Goal: Task Accomplishment & Management: Use online tool/utility

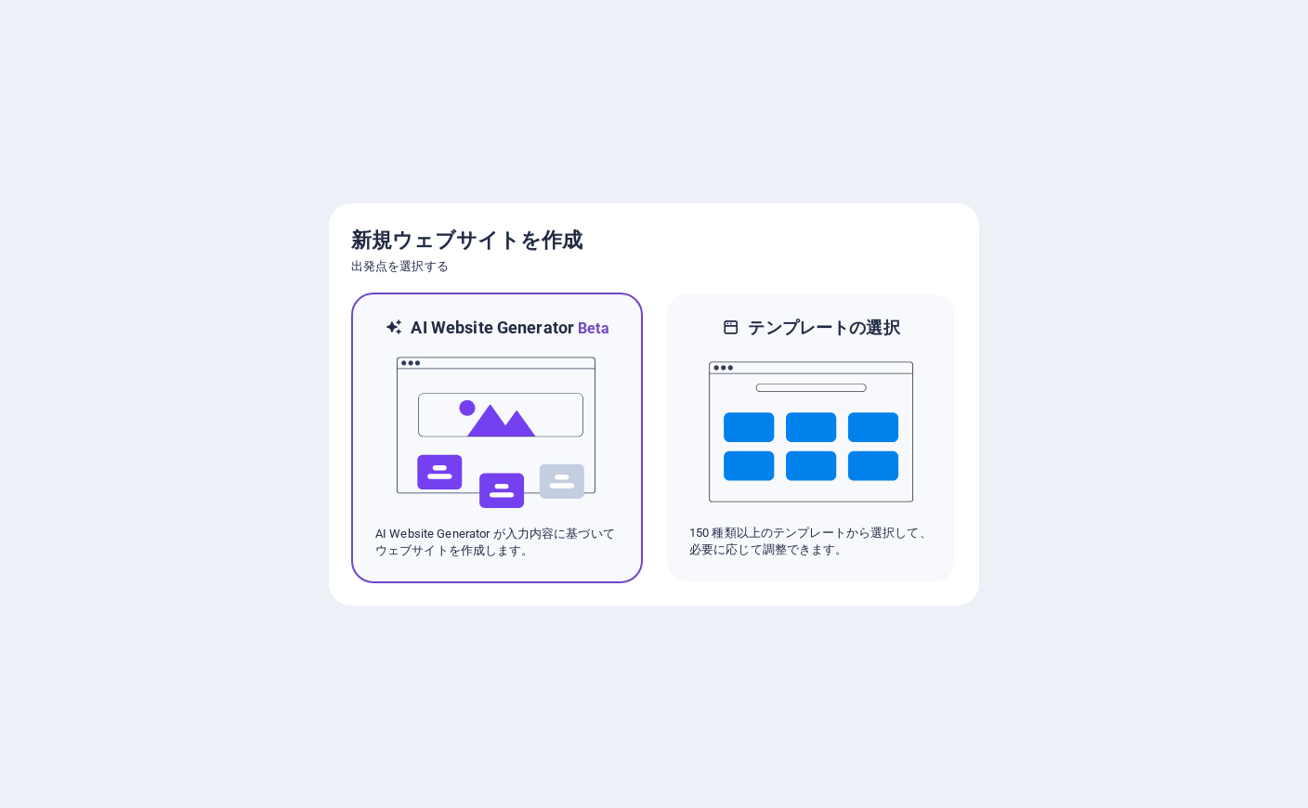
click at [460, 474] on img at bounding box center [497, 433] width 204 height 186
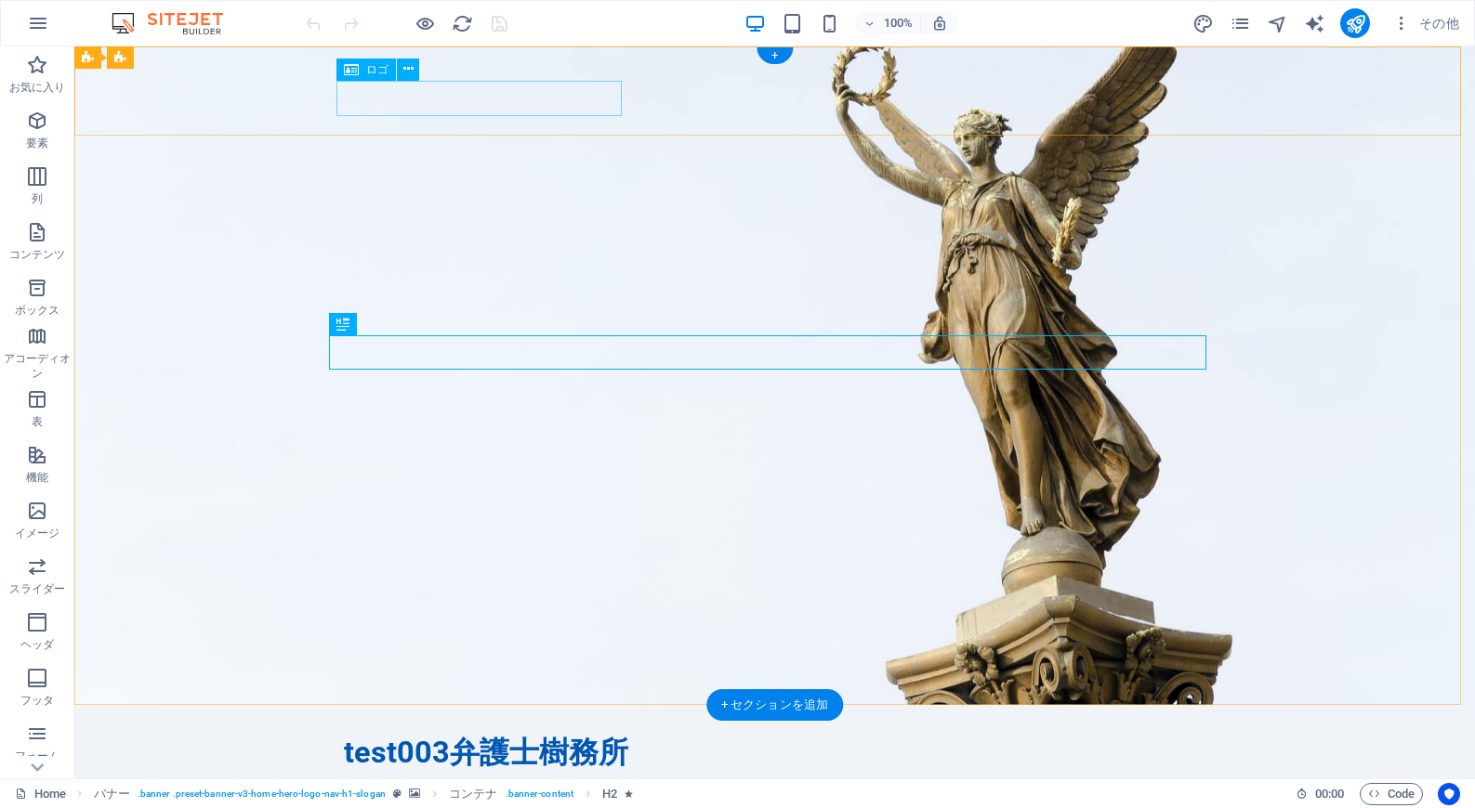
click at [491, 735] on div "test003弁護士樹務所" at bounding box center [775, 753] width 862 height 36
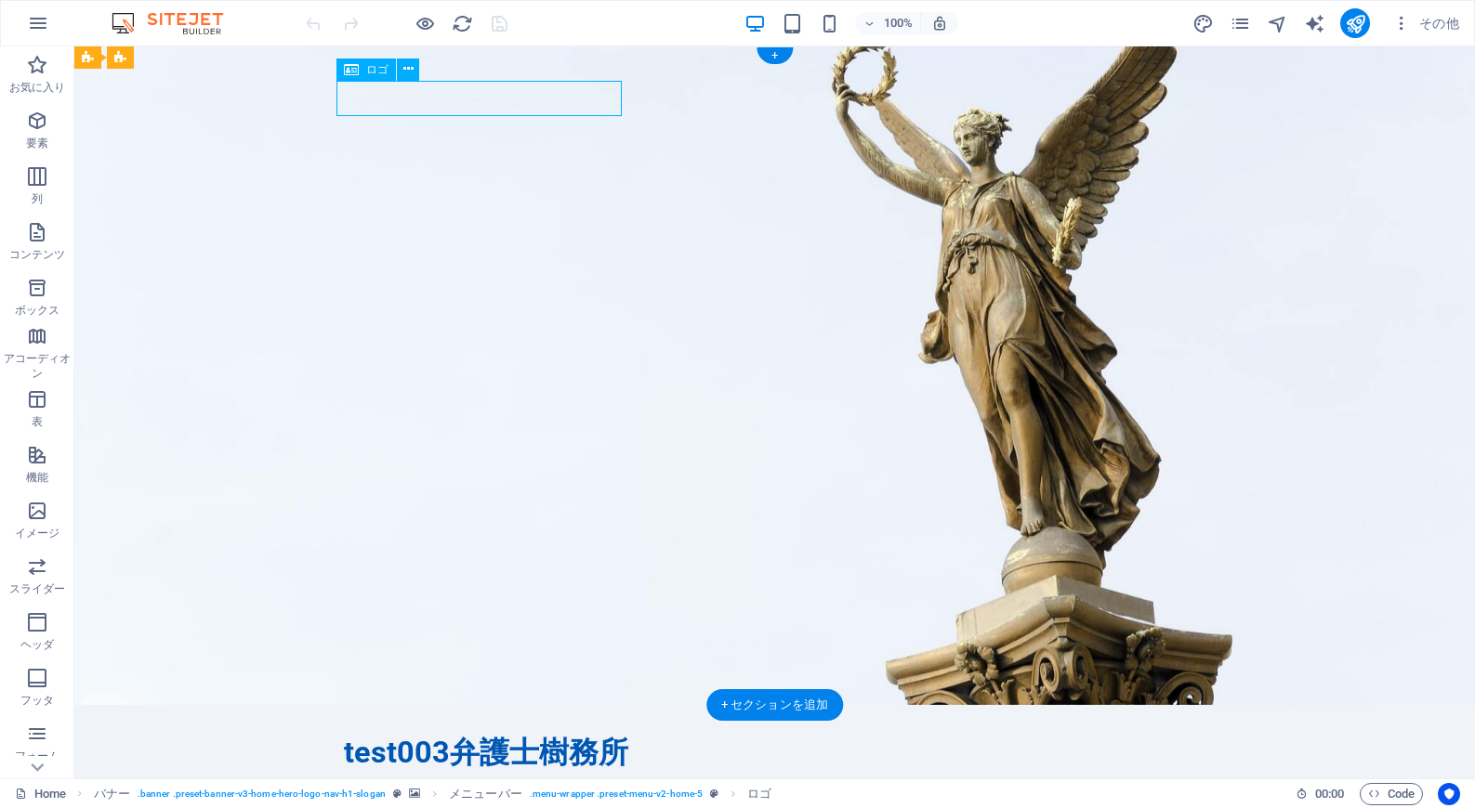
click at [535, 735] on div "test003弁護士樹務所" at bounding box center [775, 753] width 862 height 36
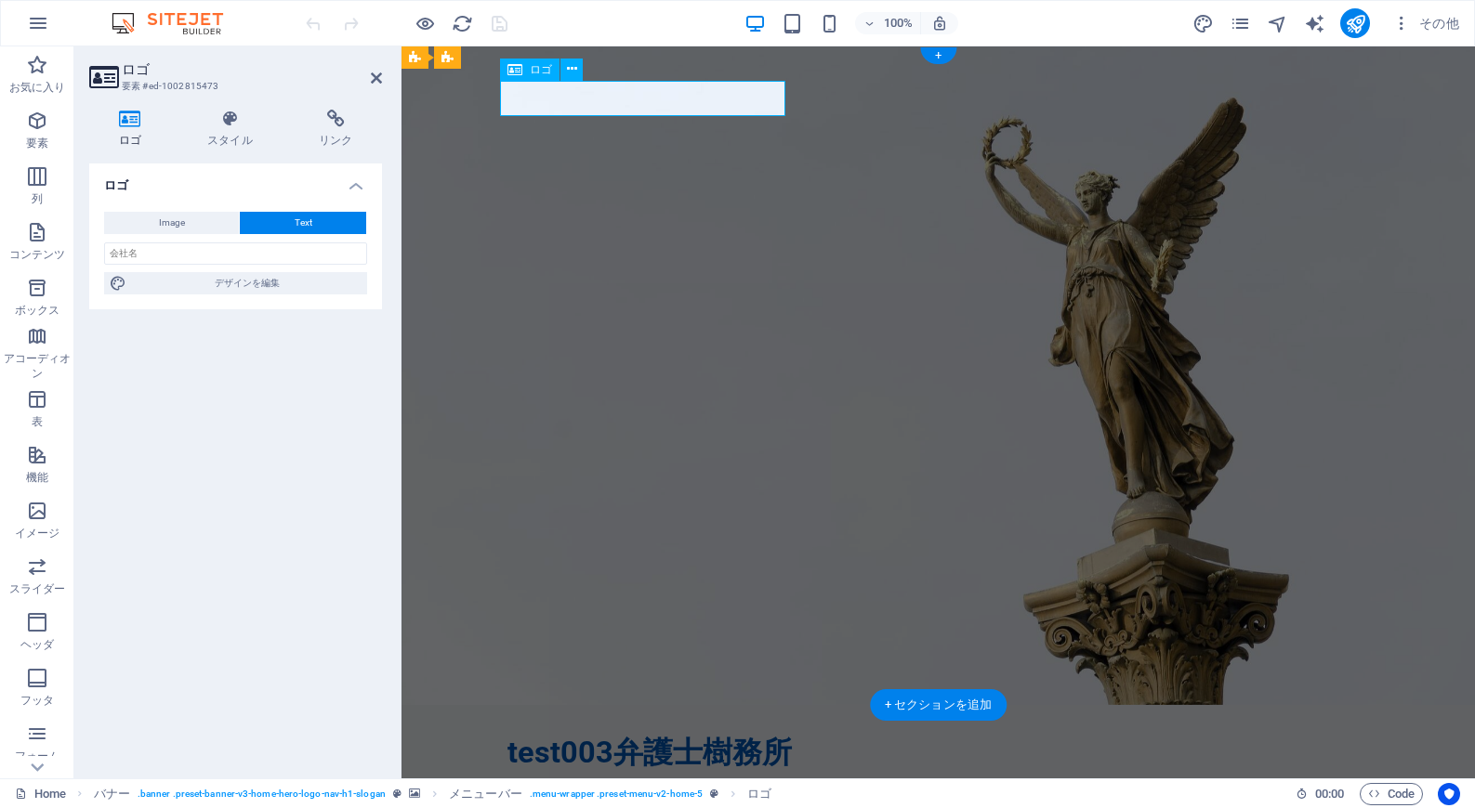
click at [684, 735] on div "test003弁護士樹務所" at bounding box center [938, 753] width 862 height 36
click at [698, 735] on div "test003弁護士樹務所" at bounding box center [938, 753] width 862 height 36
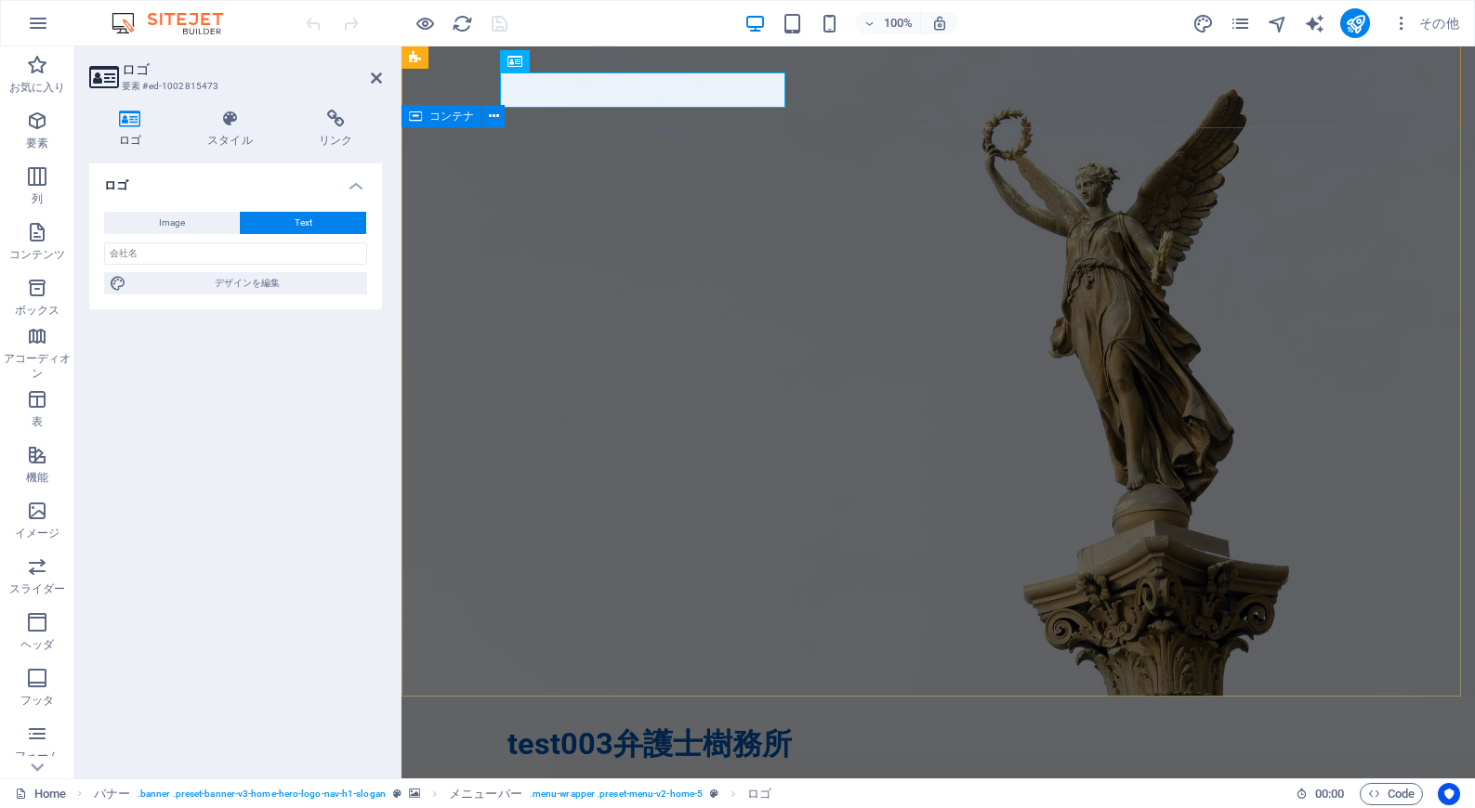
scroll to position [7, 0]
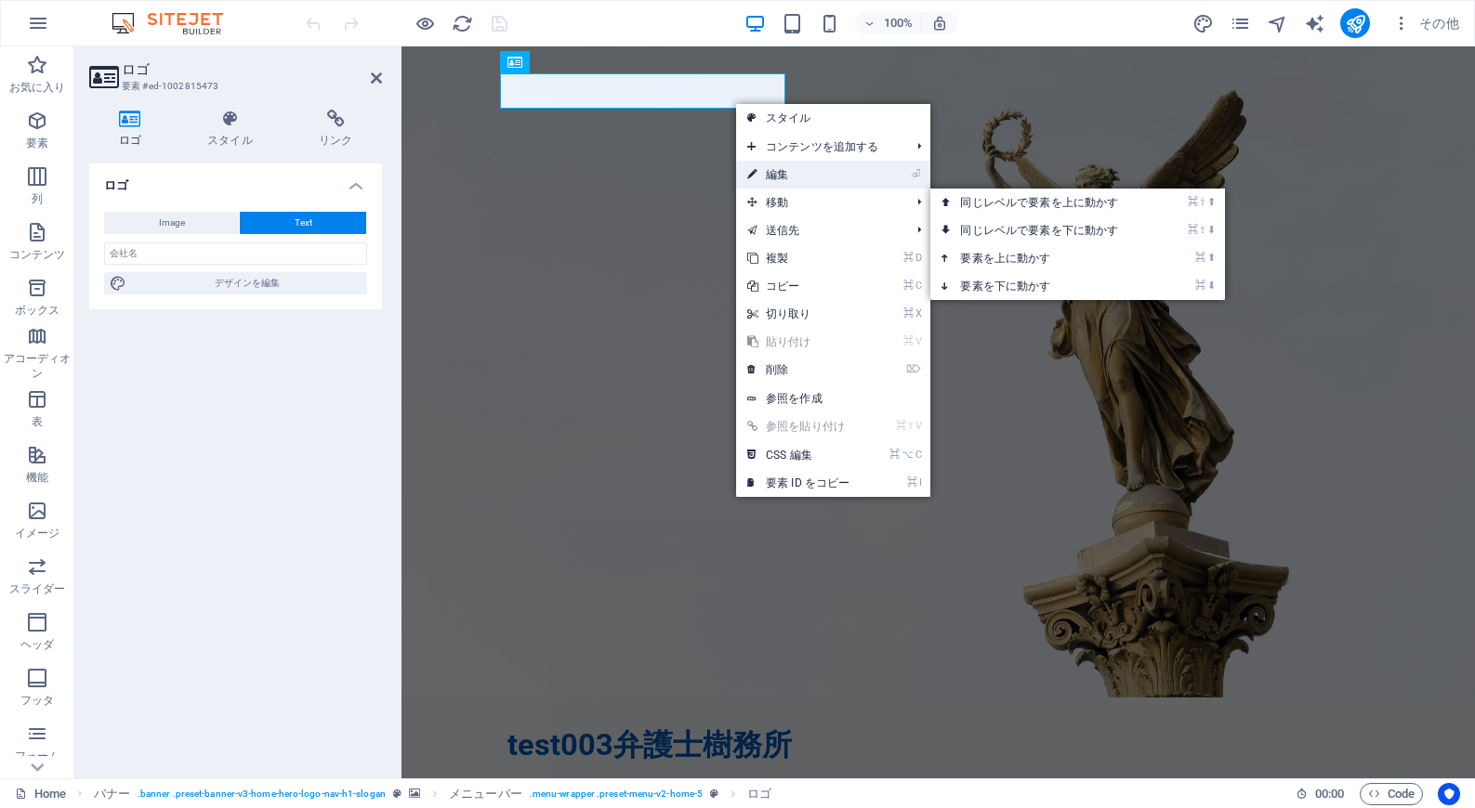
click at [801, 177] on link "⏎ 編集" at bounding box center [798, 175] width 125 height 28
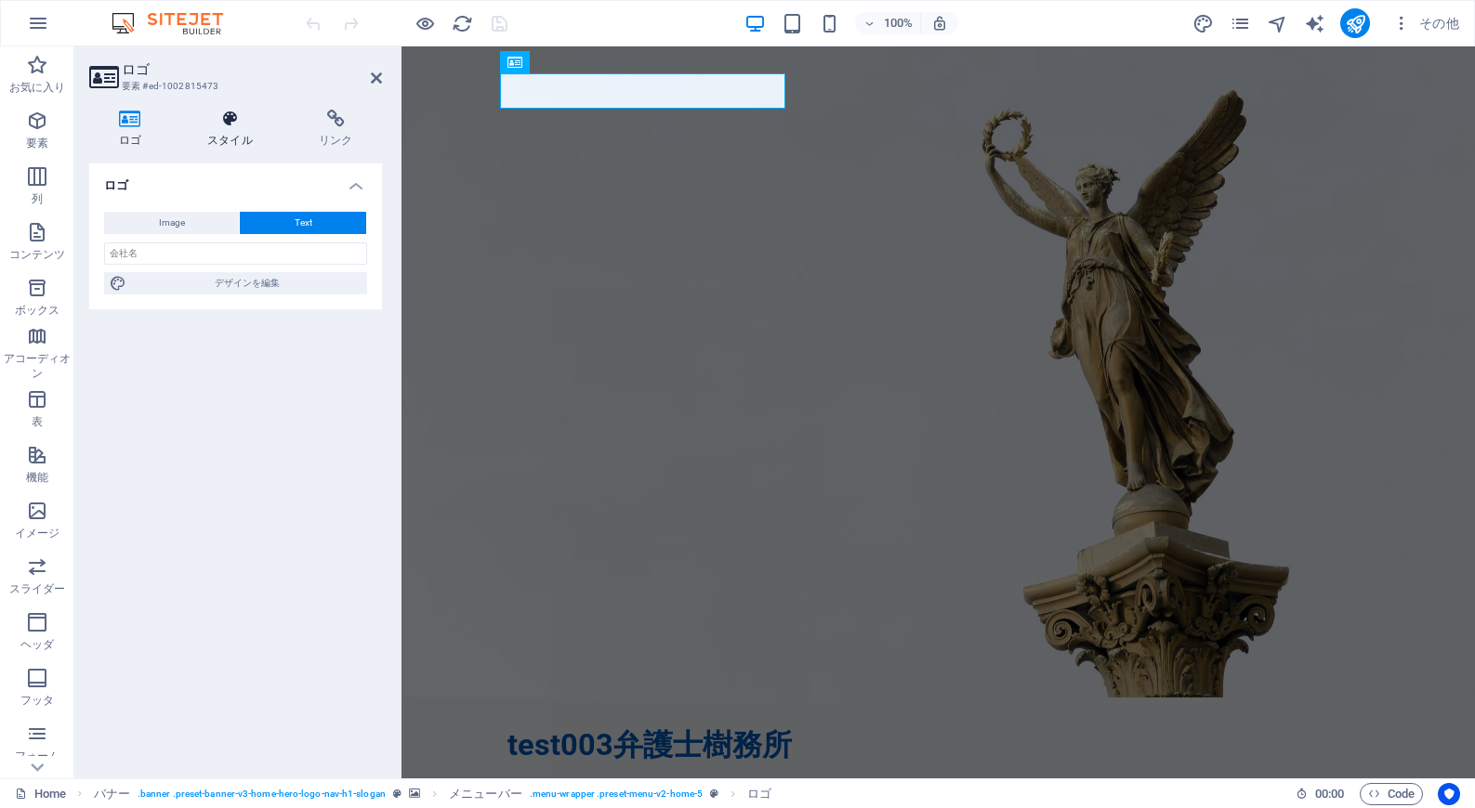
click at [230, 131] on h4 "スタイル" at bounding box center [234, 129] width 112 height 39
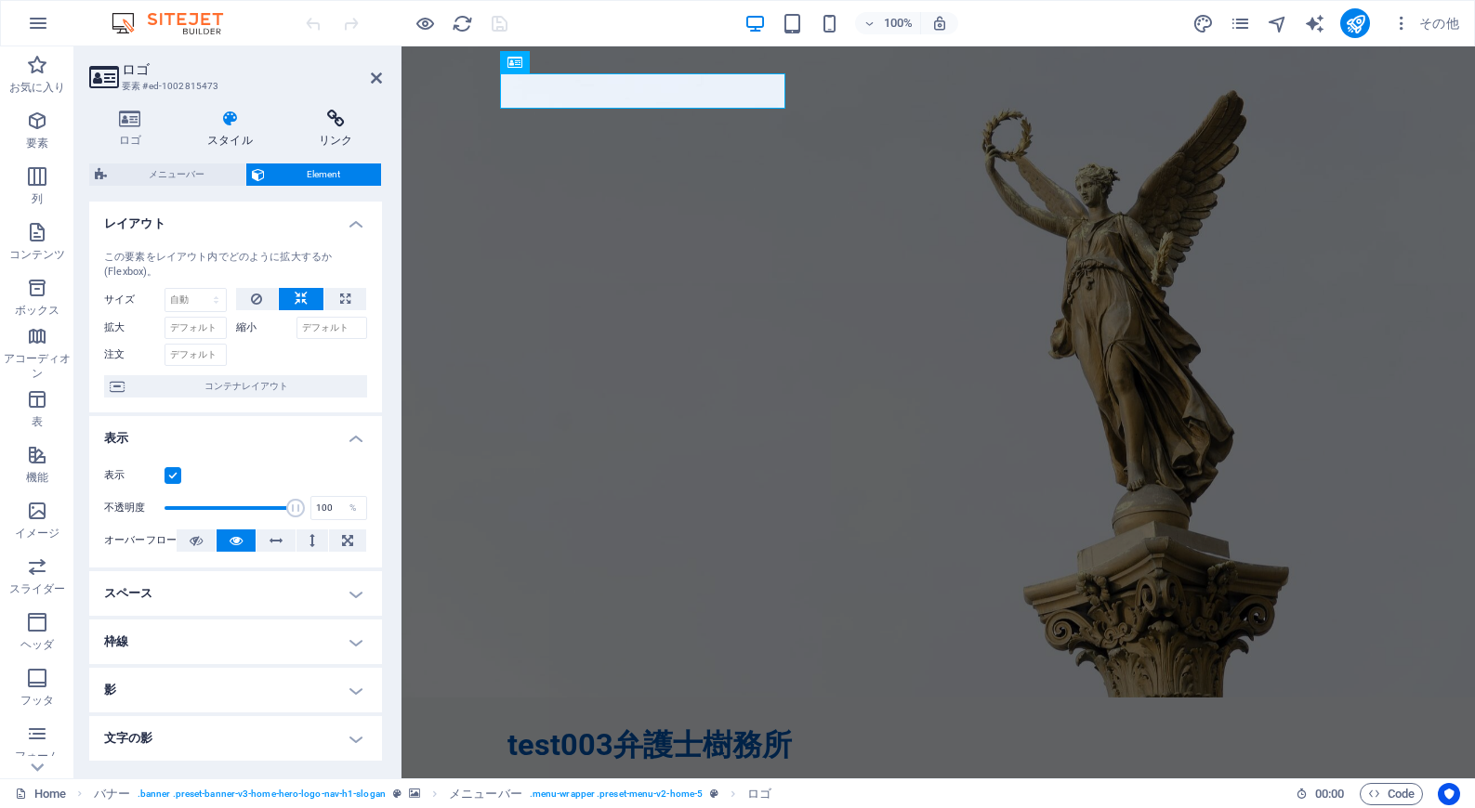
click at [330, 125] on icon at bounding box center [335, 119] width 93 height 19
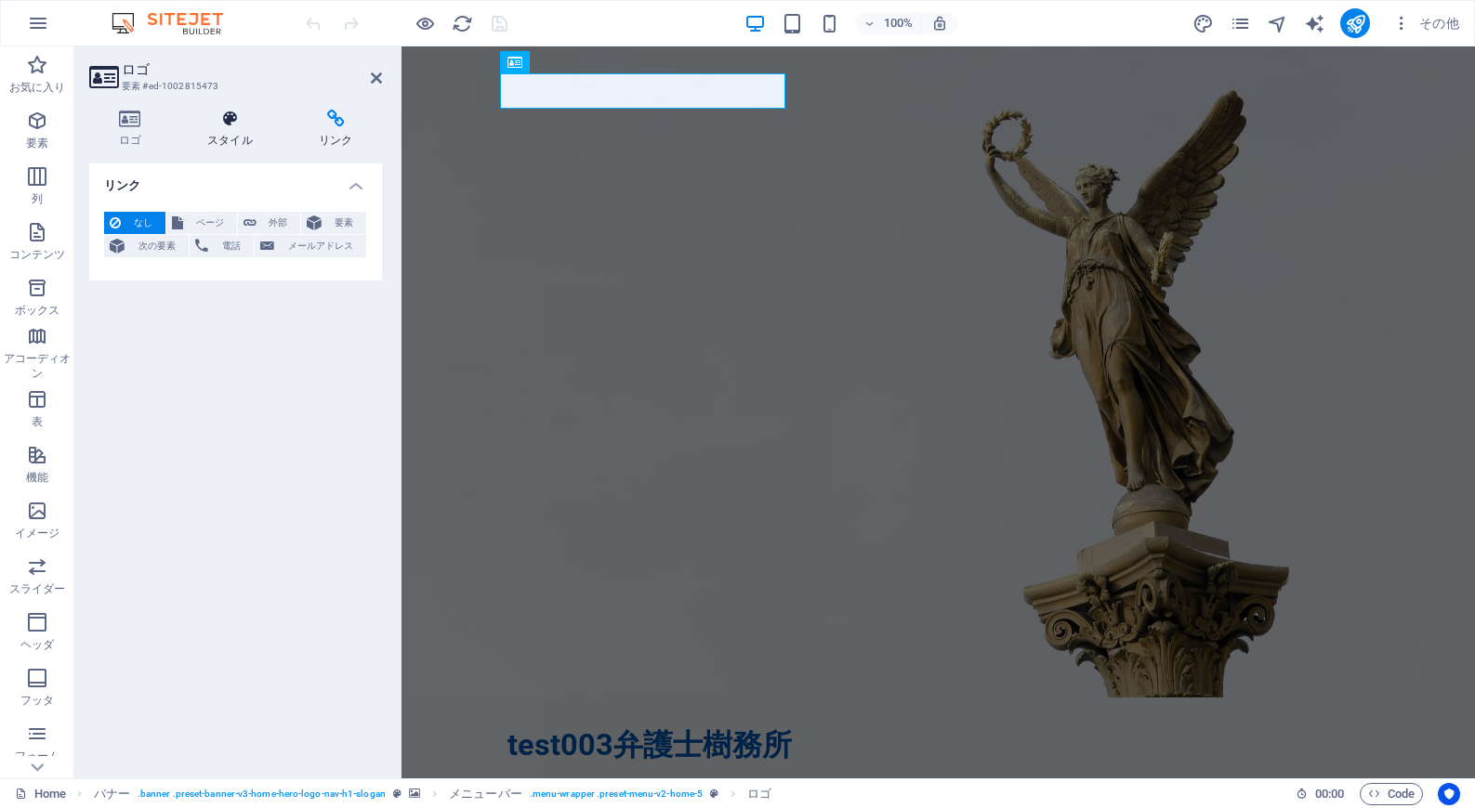
click at [225, 125] on icon at bounding box center [230, 119] width 104 height 19
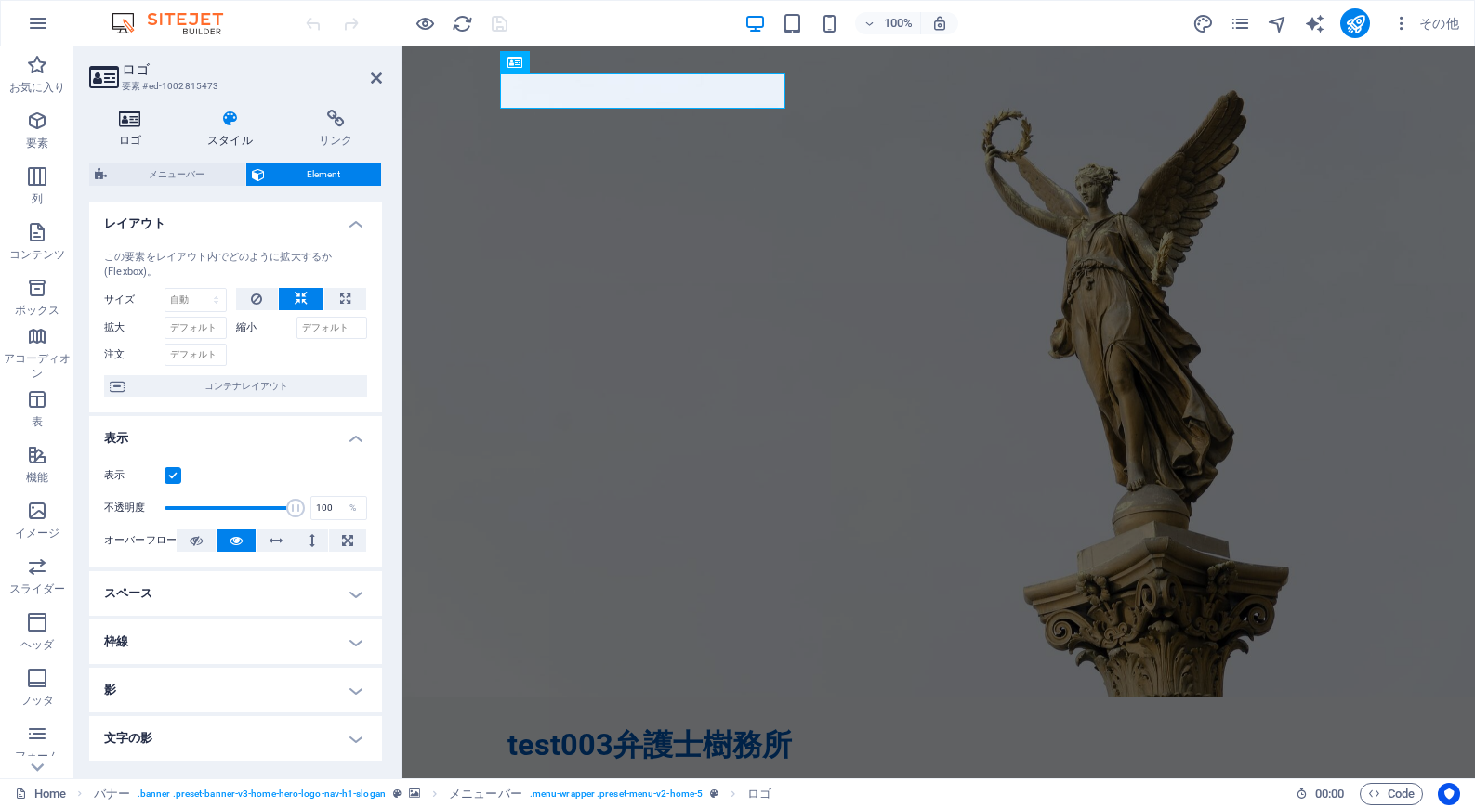
click at [127, 131] on h4 "ロゴ" at bounding box center [133, 129] width 89 height 39
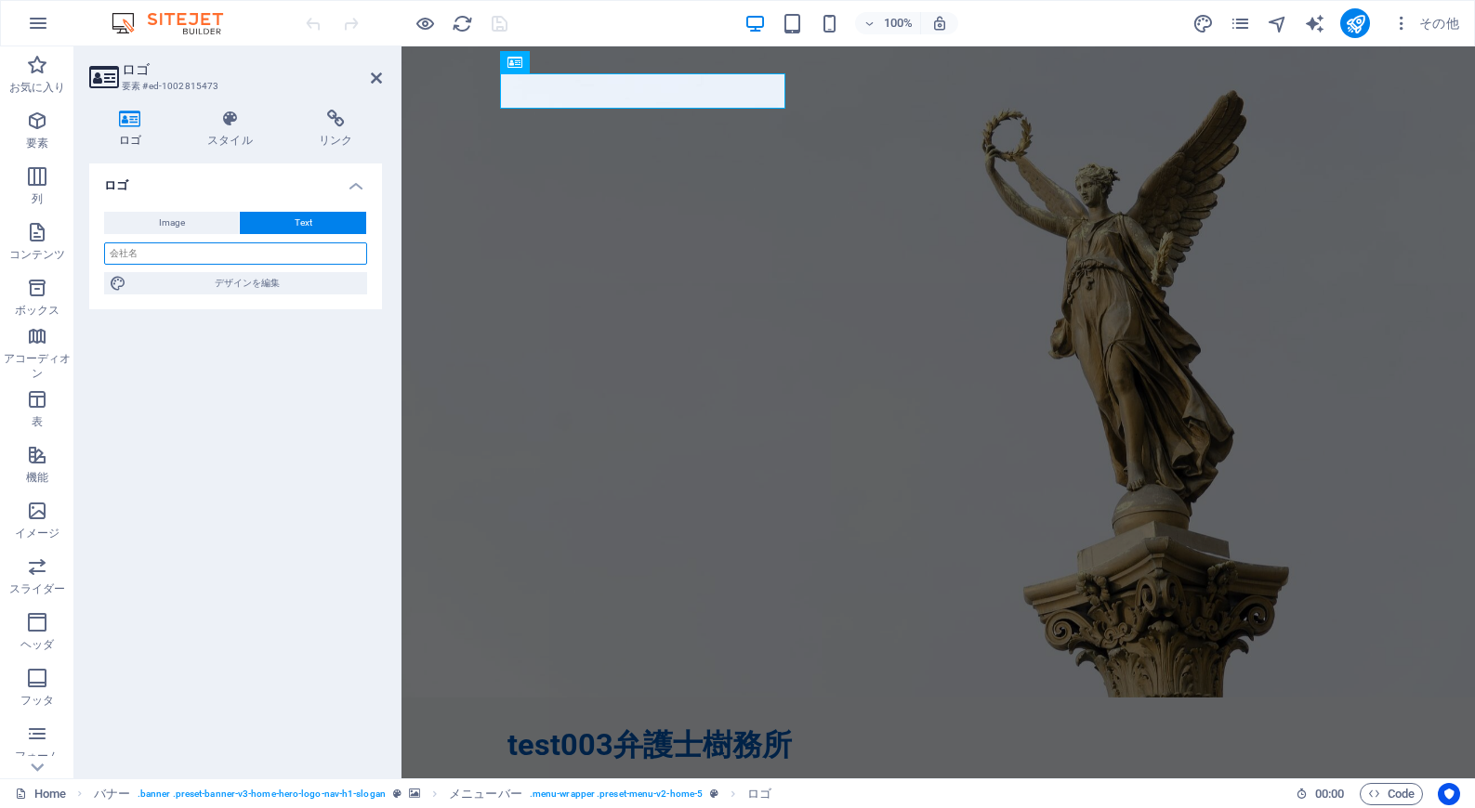
click at [209, 254] on input "text" at bounding box center [235, 254] width 263 height 22
type input "て"
type input "test003弁護士事務所"
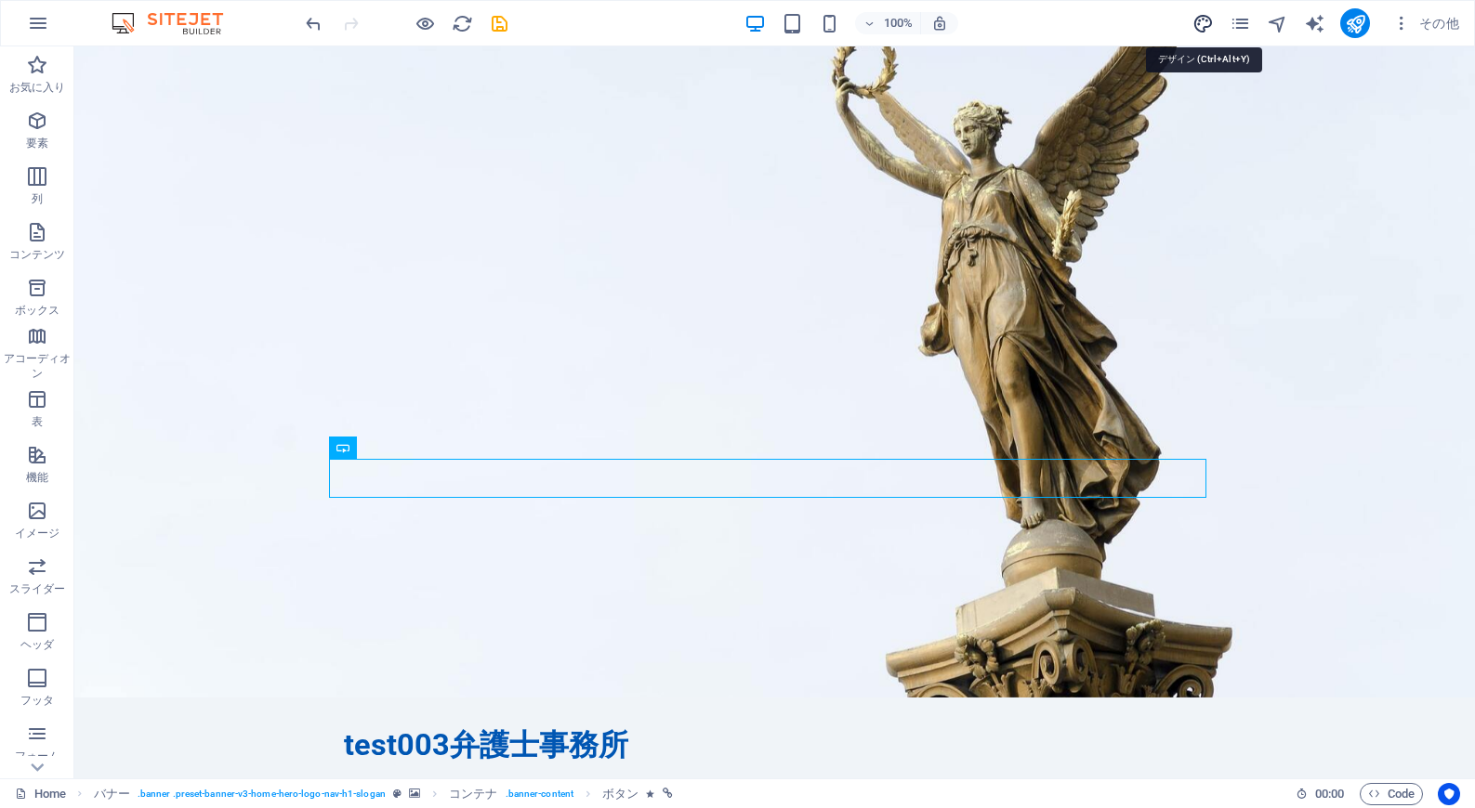
click at [1212, 20] on icon "design" at bounding box center [1202, 23] width 21 height 21
select select "px"
select select "200"
select select "px"
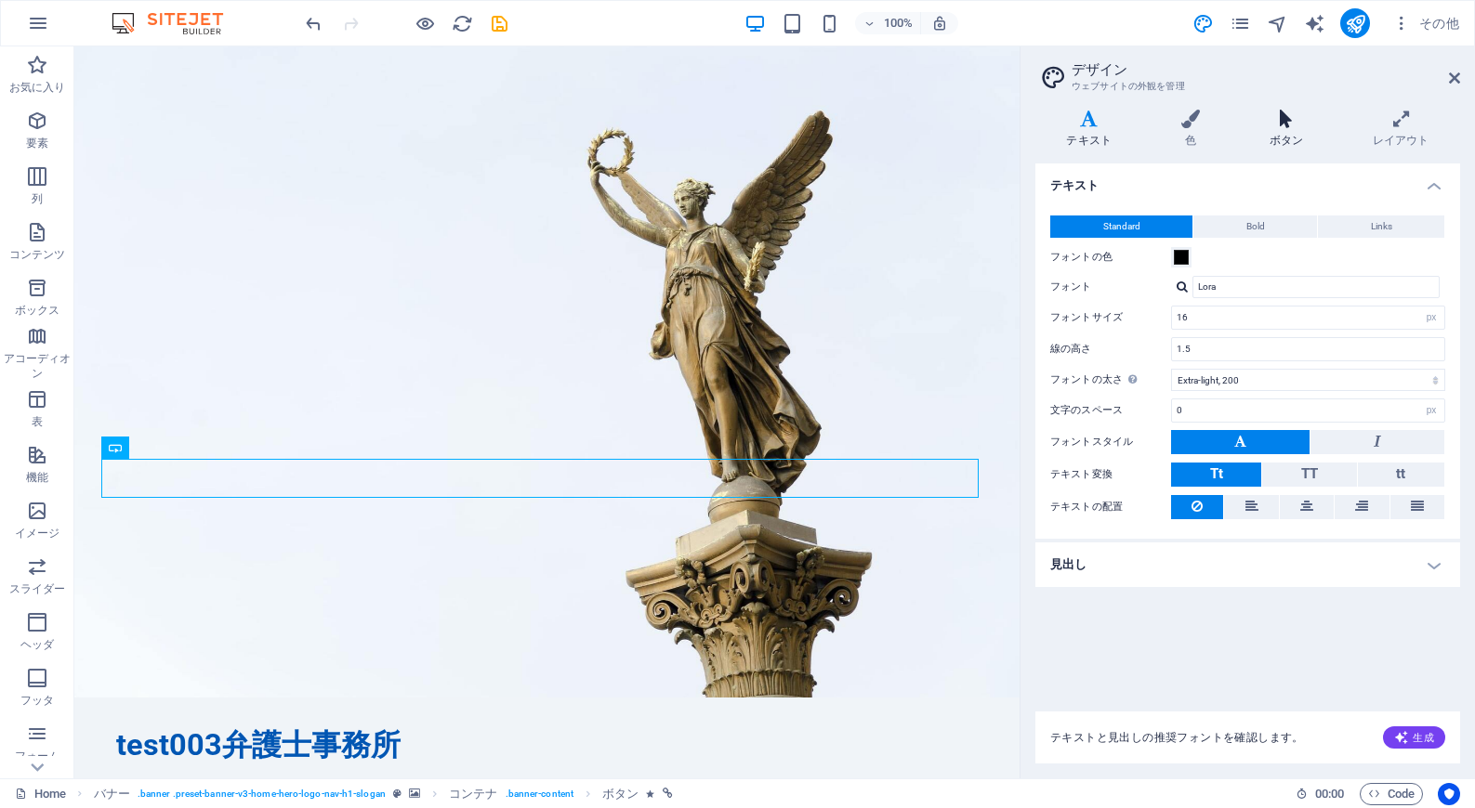
click at [1283, 118] on icon at bounding box center [1286, 119] width 96 height 19
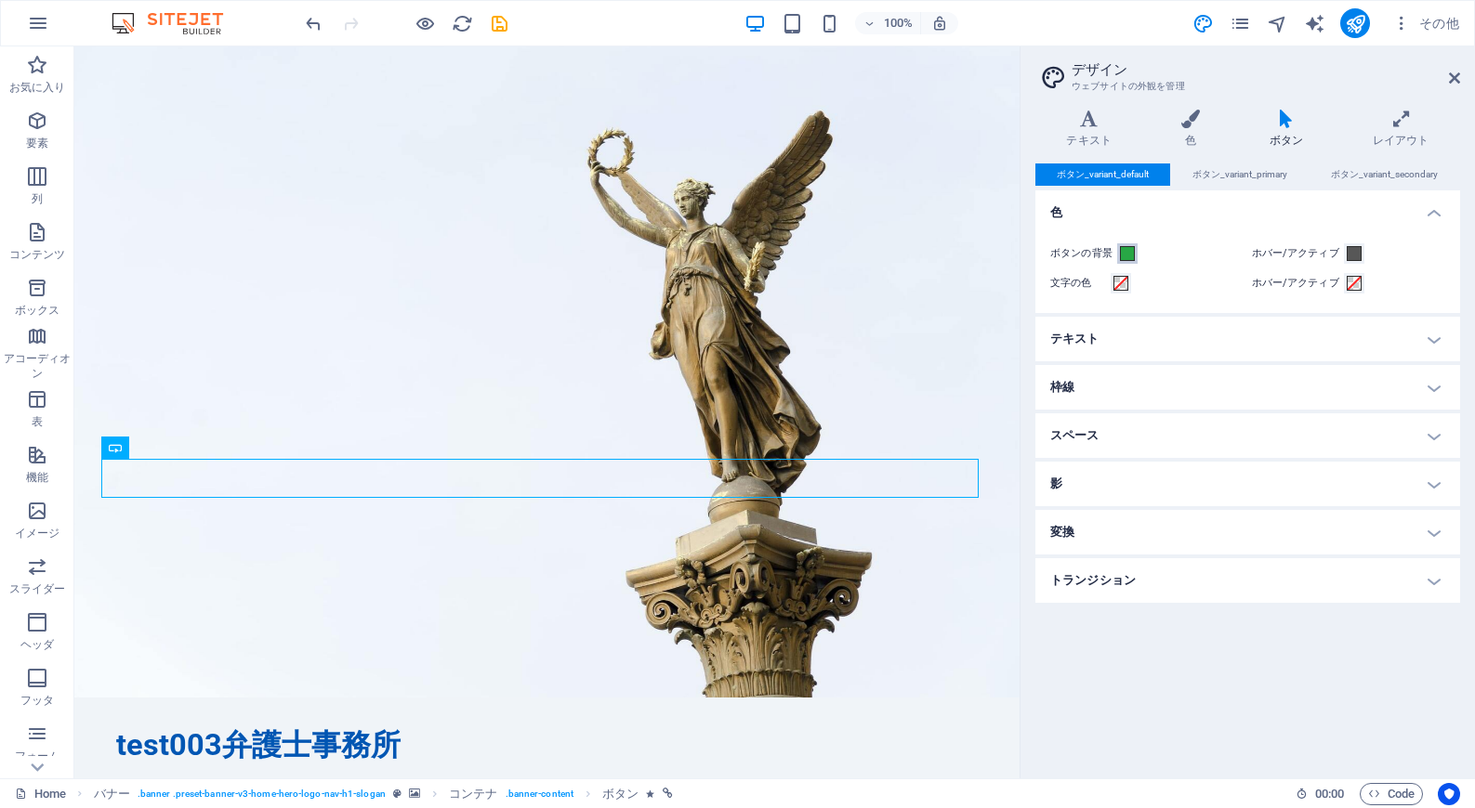
click at [1133, 251] on span at bounding box center [1127, 253] width 15 height 15
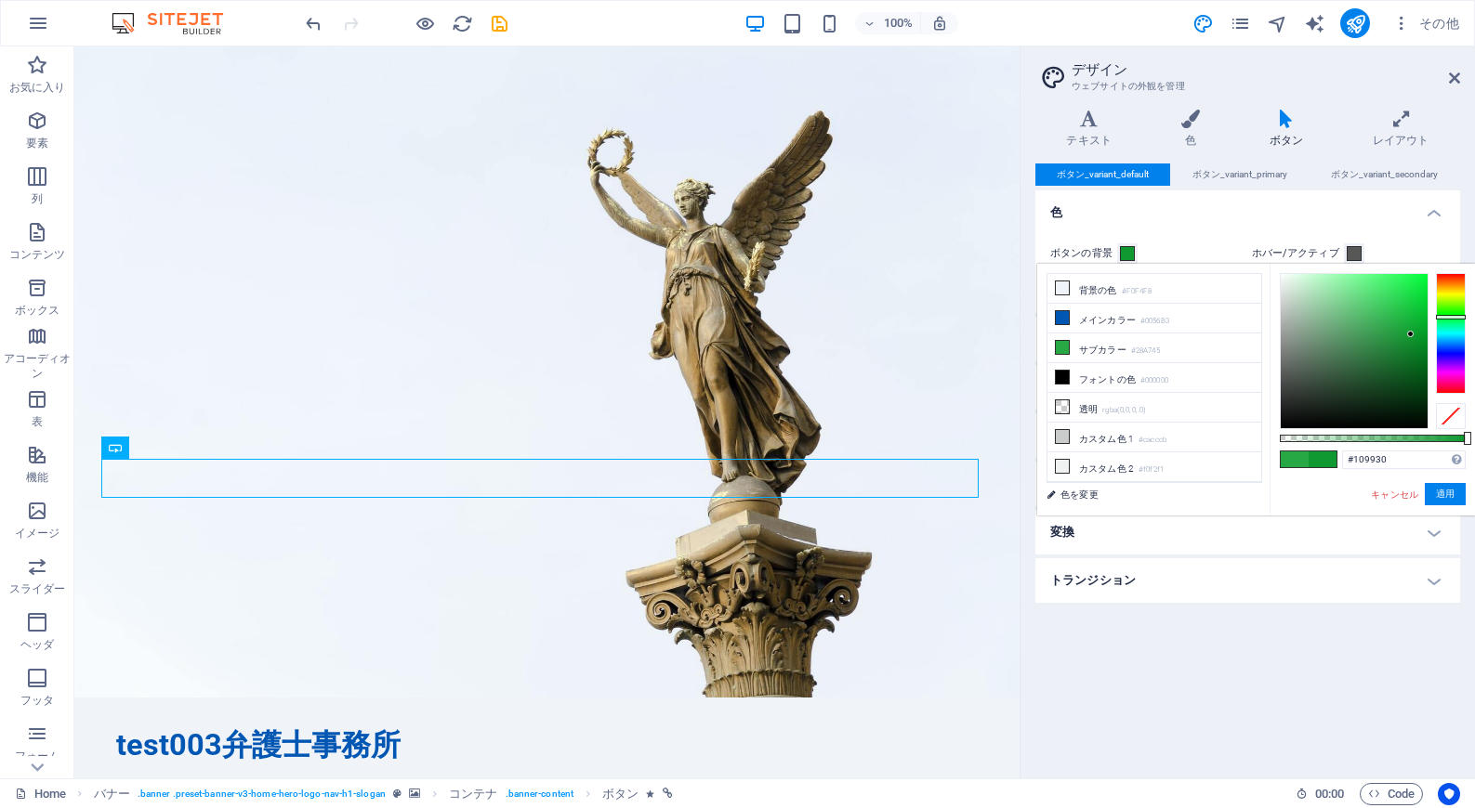
drag, startPoint x: 1391, startPoint y: 326, endPoint x: 1410, endPoint y: 335, distance: 21.2
click at [1410, 335] on div at bounding box center [1410, 334] width 7 height 7
type input "#078223"
drag, startPoint x: 1411, startPoint y: 340, endPoint x: 1418, endPoint y: 348, distance: 10.6
click at [1418, 348] on div at bounding box center [1417, 348] width 7 height 7
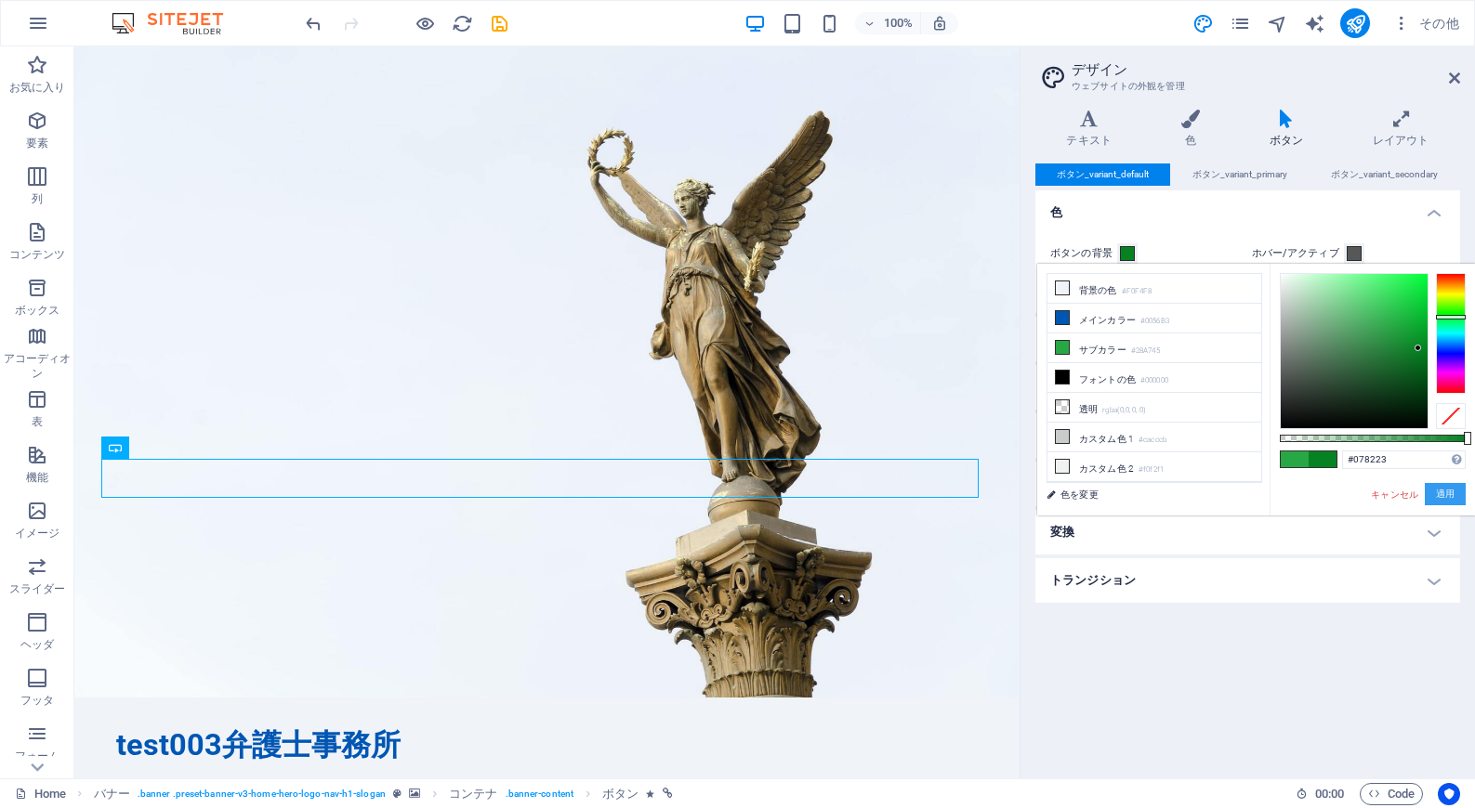
click at [1453, 496] on button "適用" at bounding box center [1444, 494] width 41 height 22
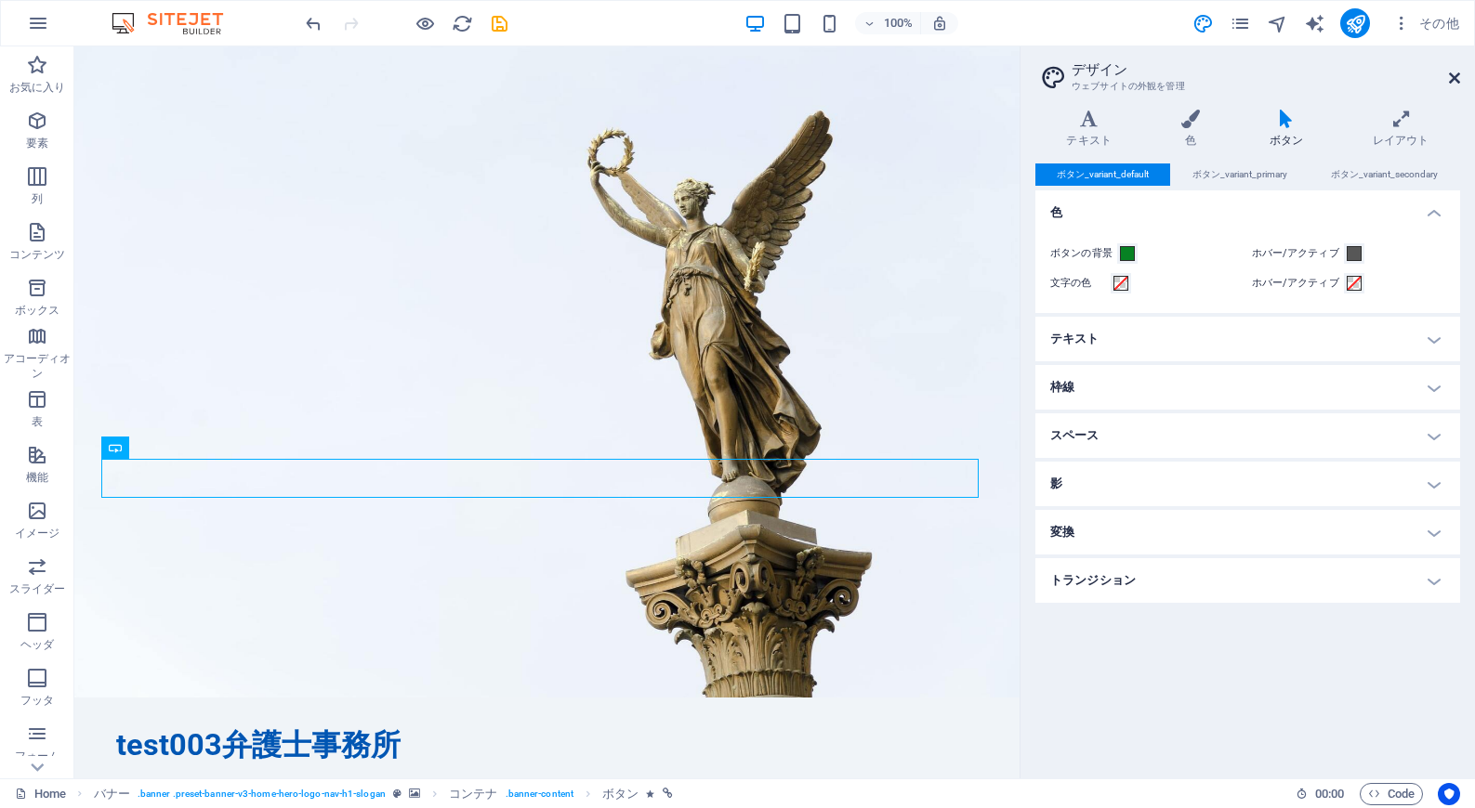
click at [1454, 82] on icon at bounding box center [1454, 78] width 11 height 15
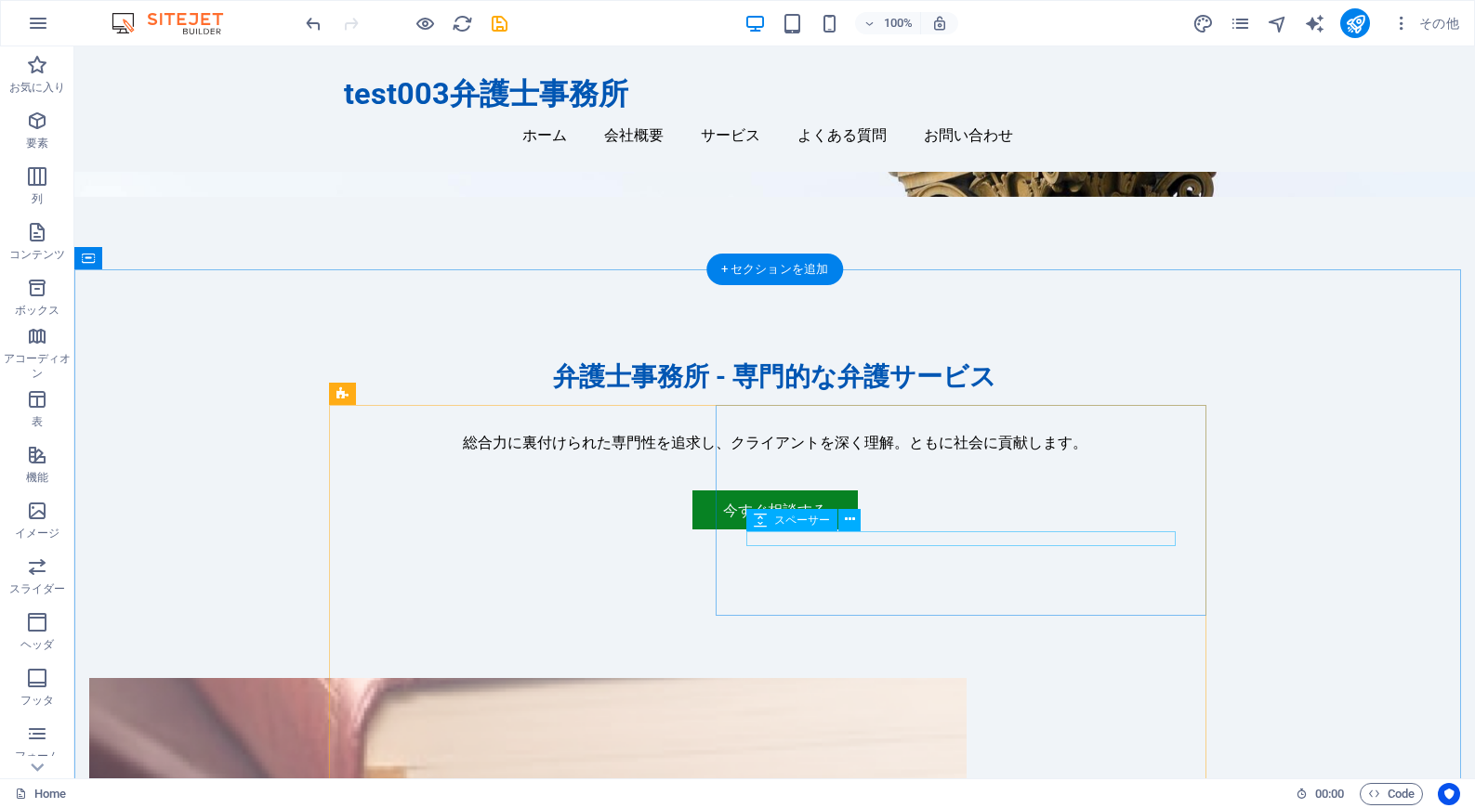
scroll to position [0, 0]
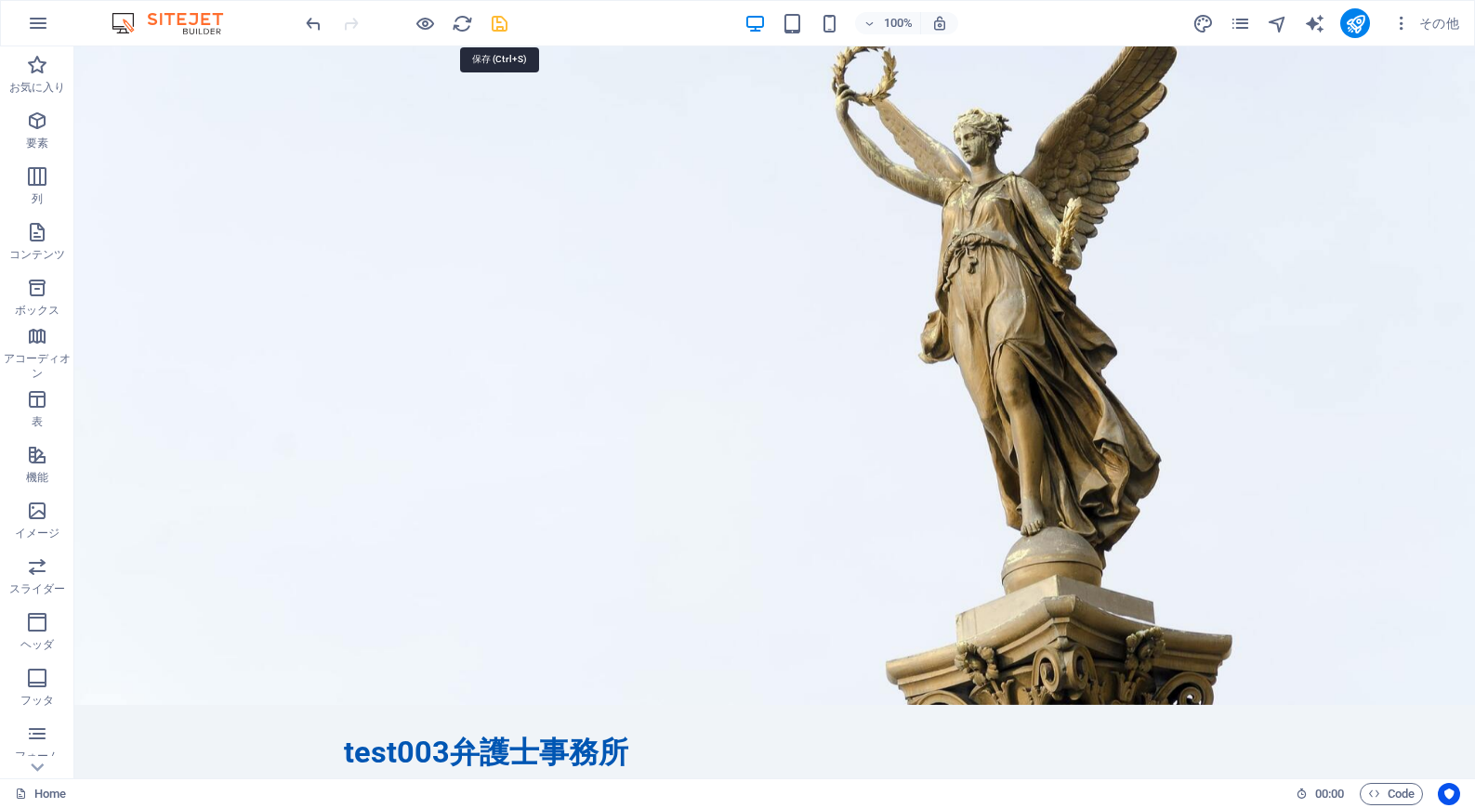
click at [499, 21] on icon "save" at bounding box center [499, 23] width 21 height 21
checkbox input "false"
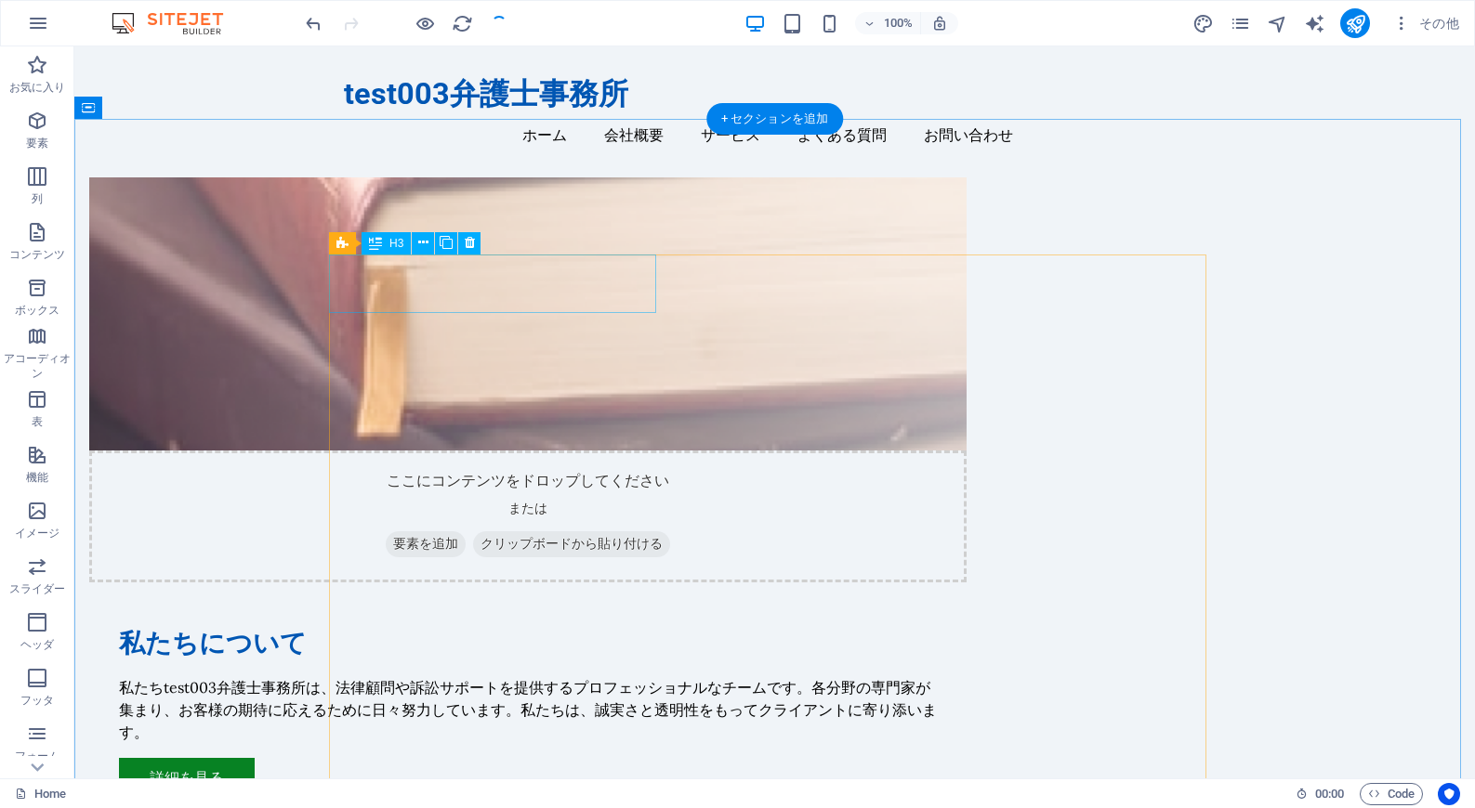
scroll to position [1008, 0]
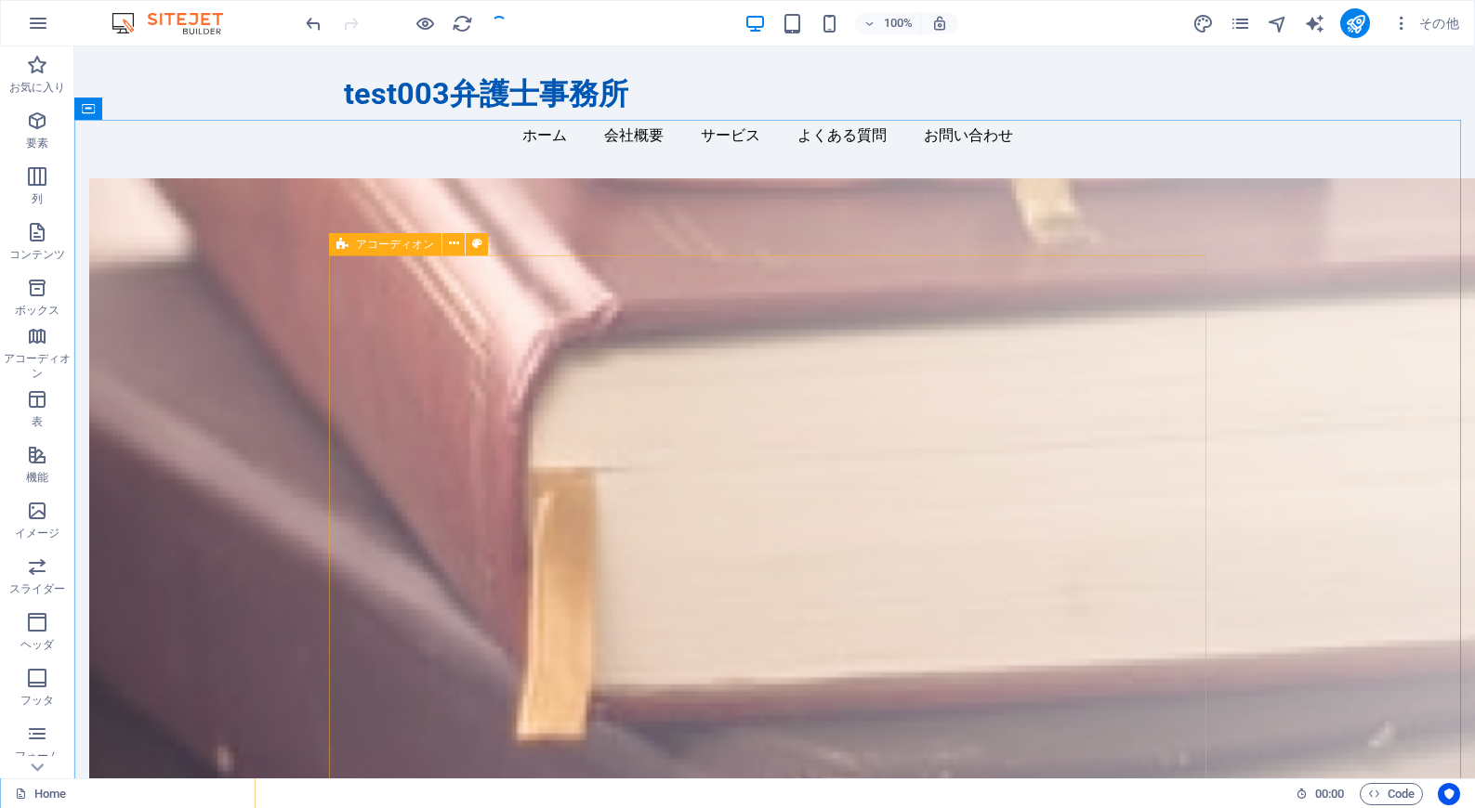
click at [349, 243] on div "アコーディオン" at bounding box center [385, 244] width 112 height 22
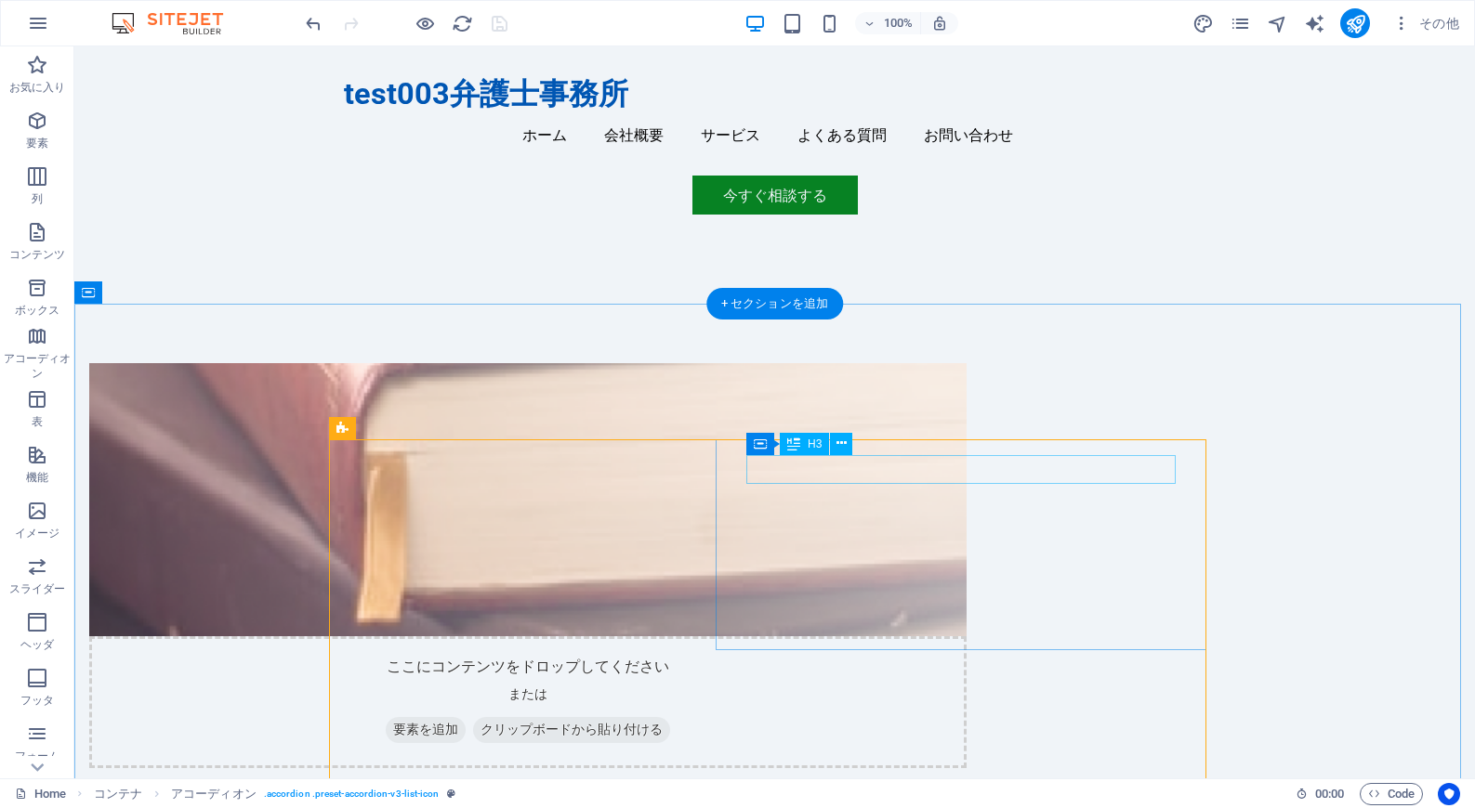
scroll to position [824, 0]
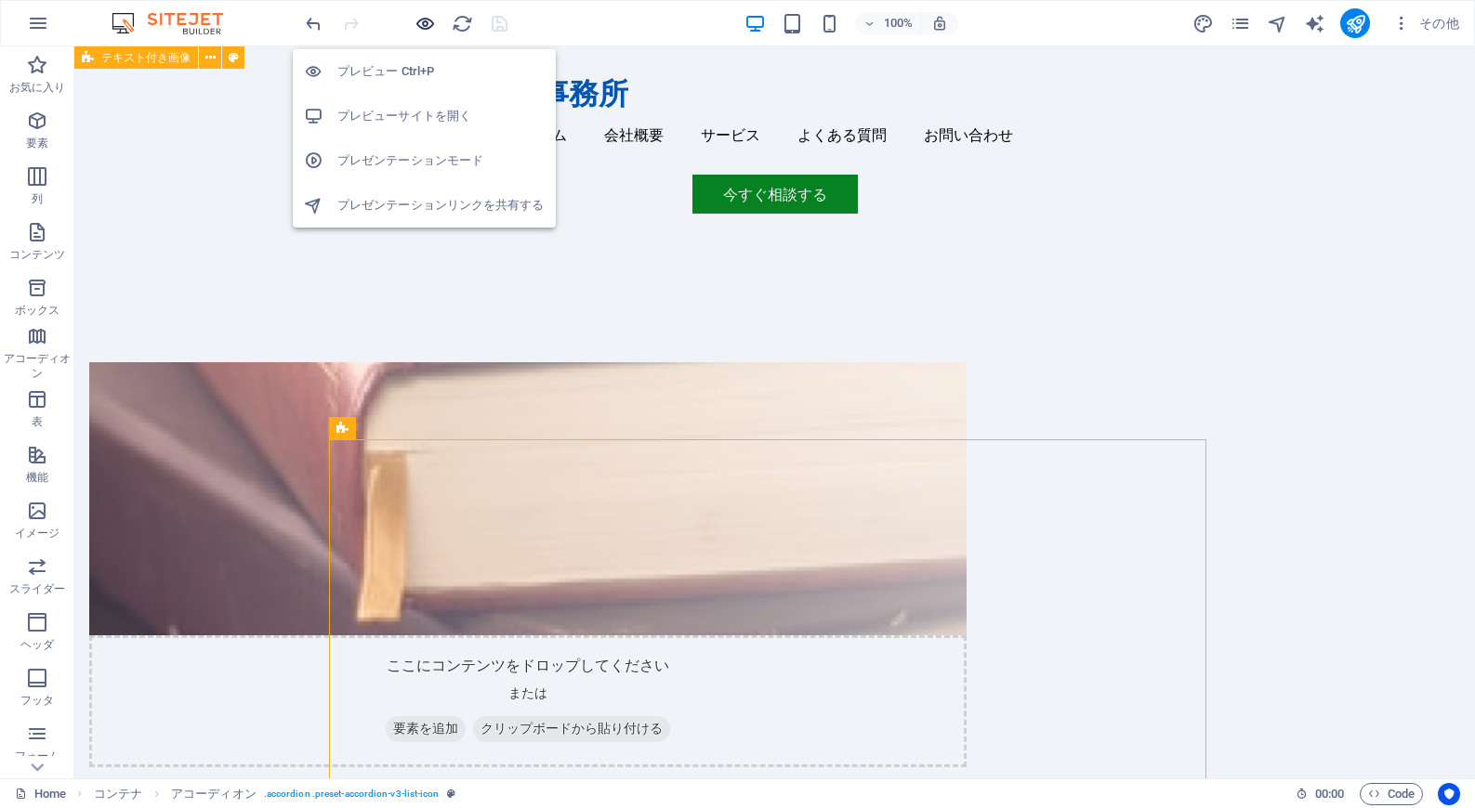
click at [423, 15] on icon "button" at bounding box center [424, 23] width 21 height 21
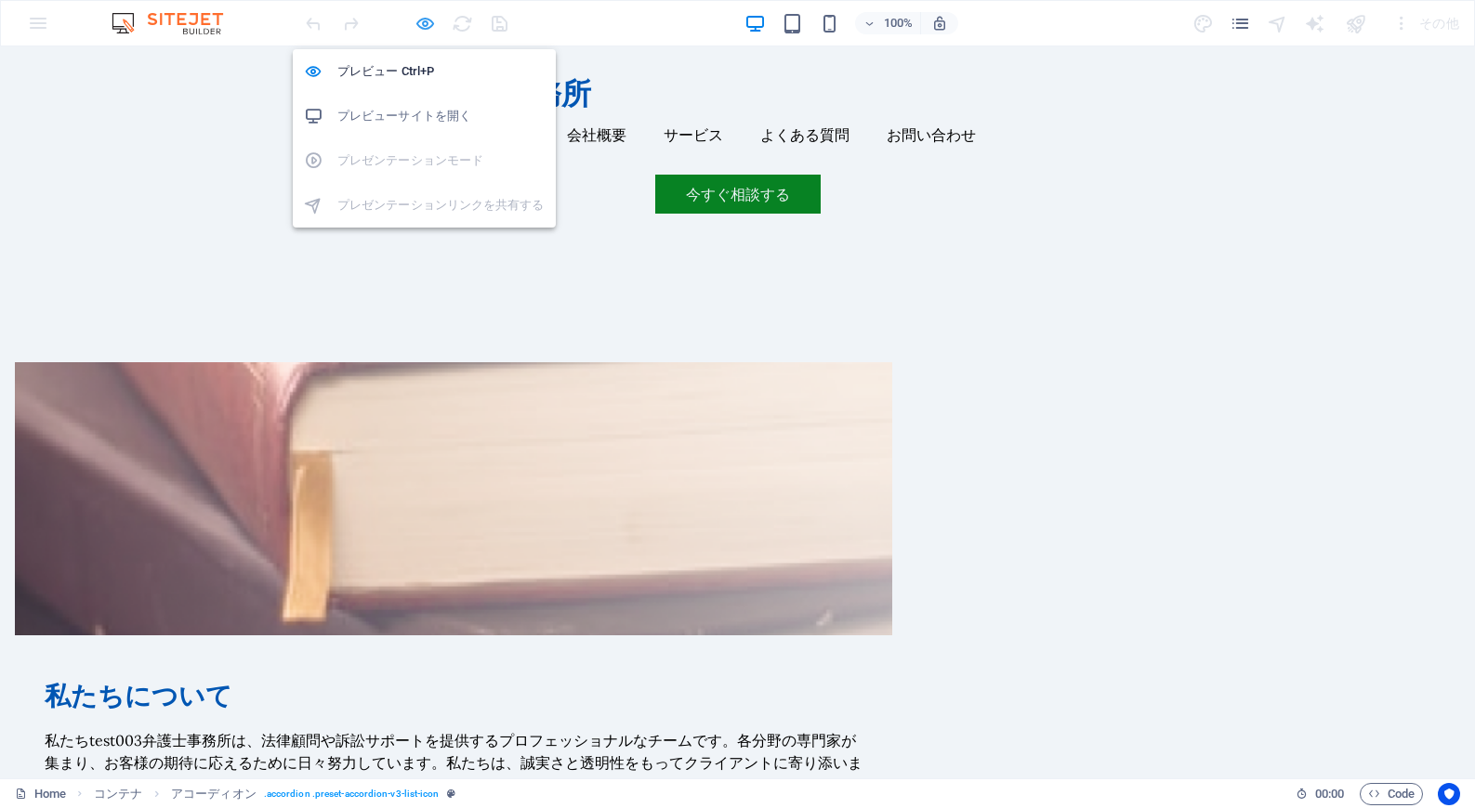
click at [426, 29] on icon "button" at bounding box center [424, 23] width 21 height 21
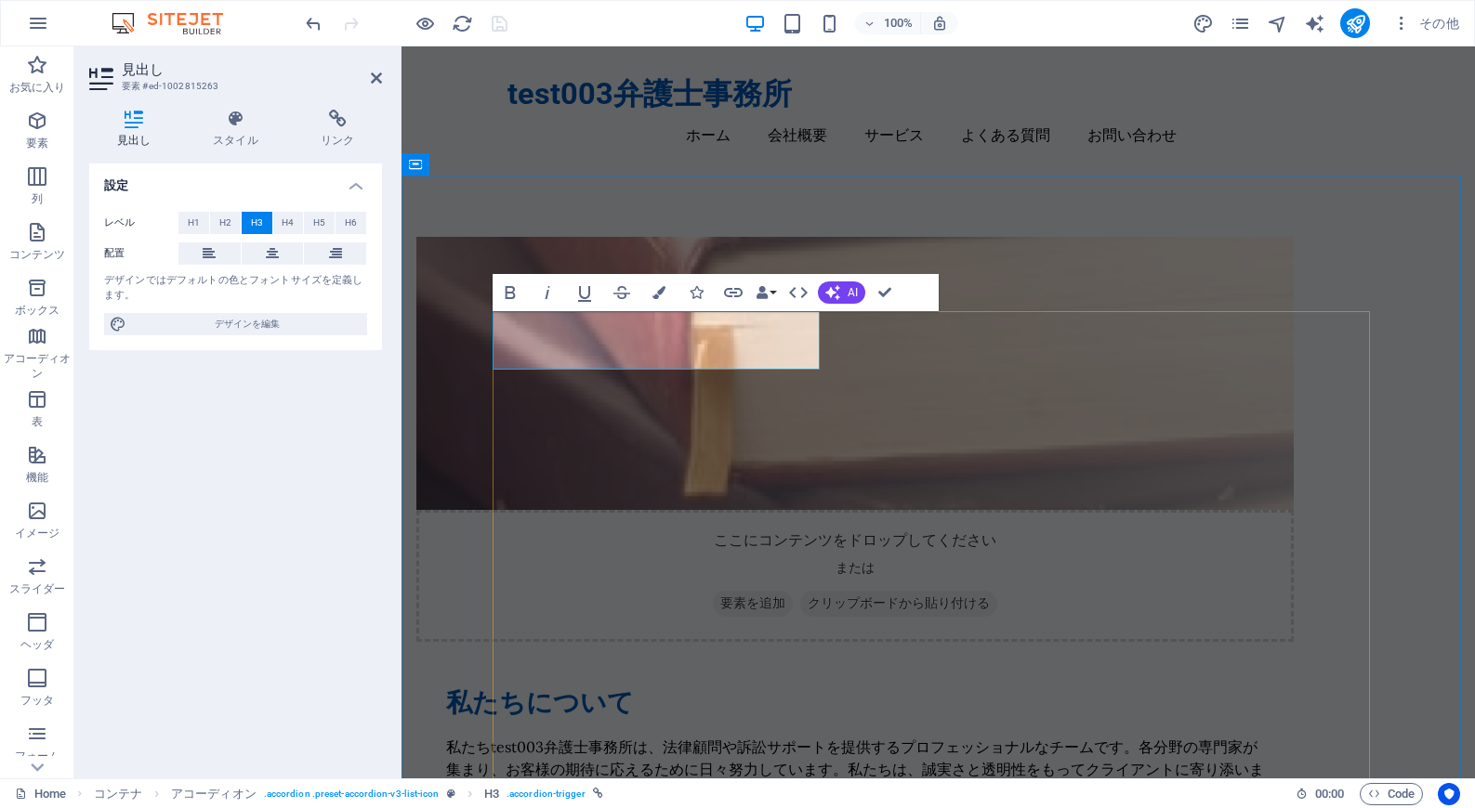
scroll to position [952, 0]
select select "px"
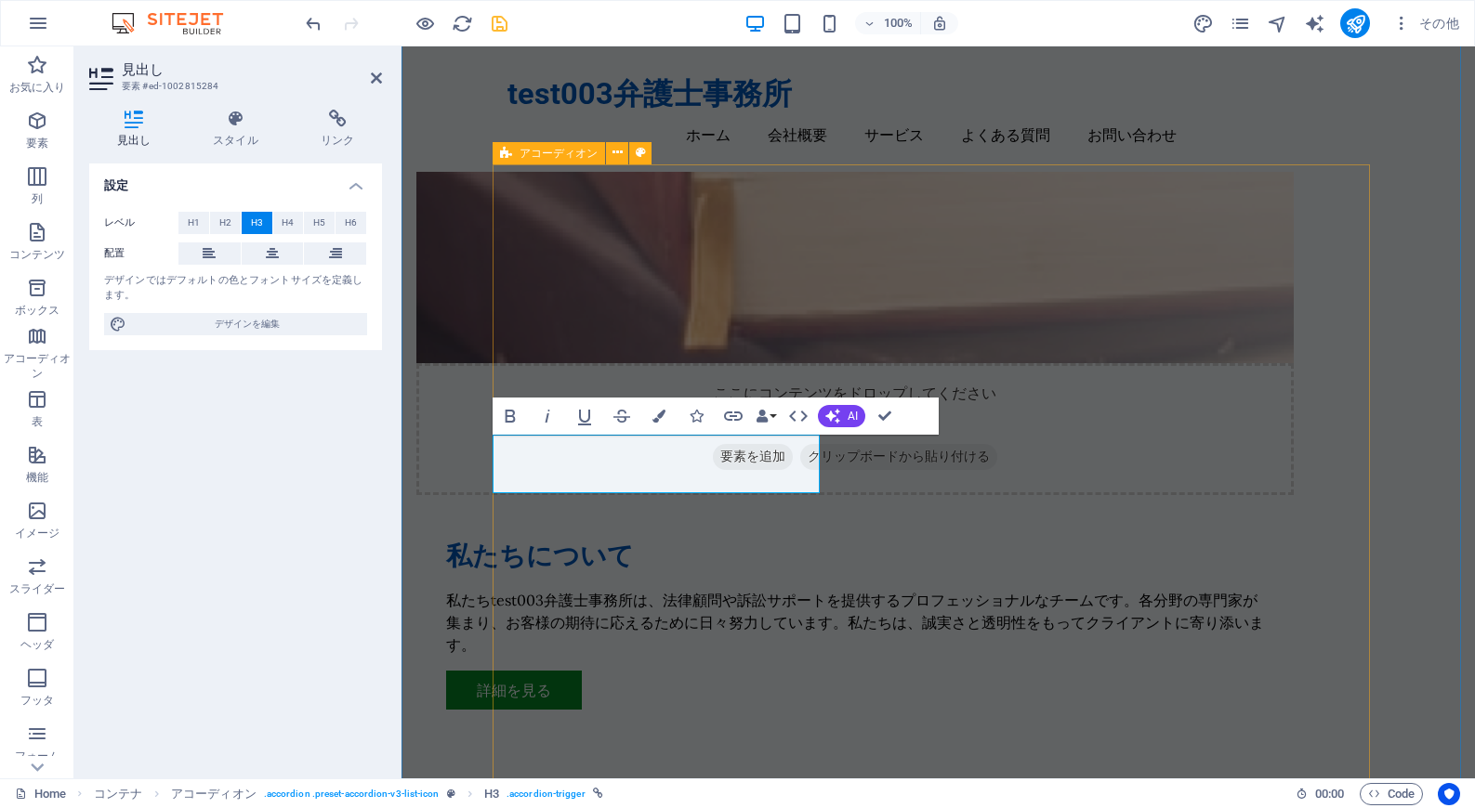
scroll to position [1099, 0]
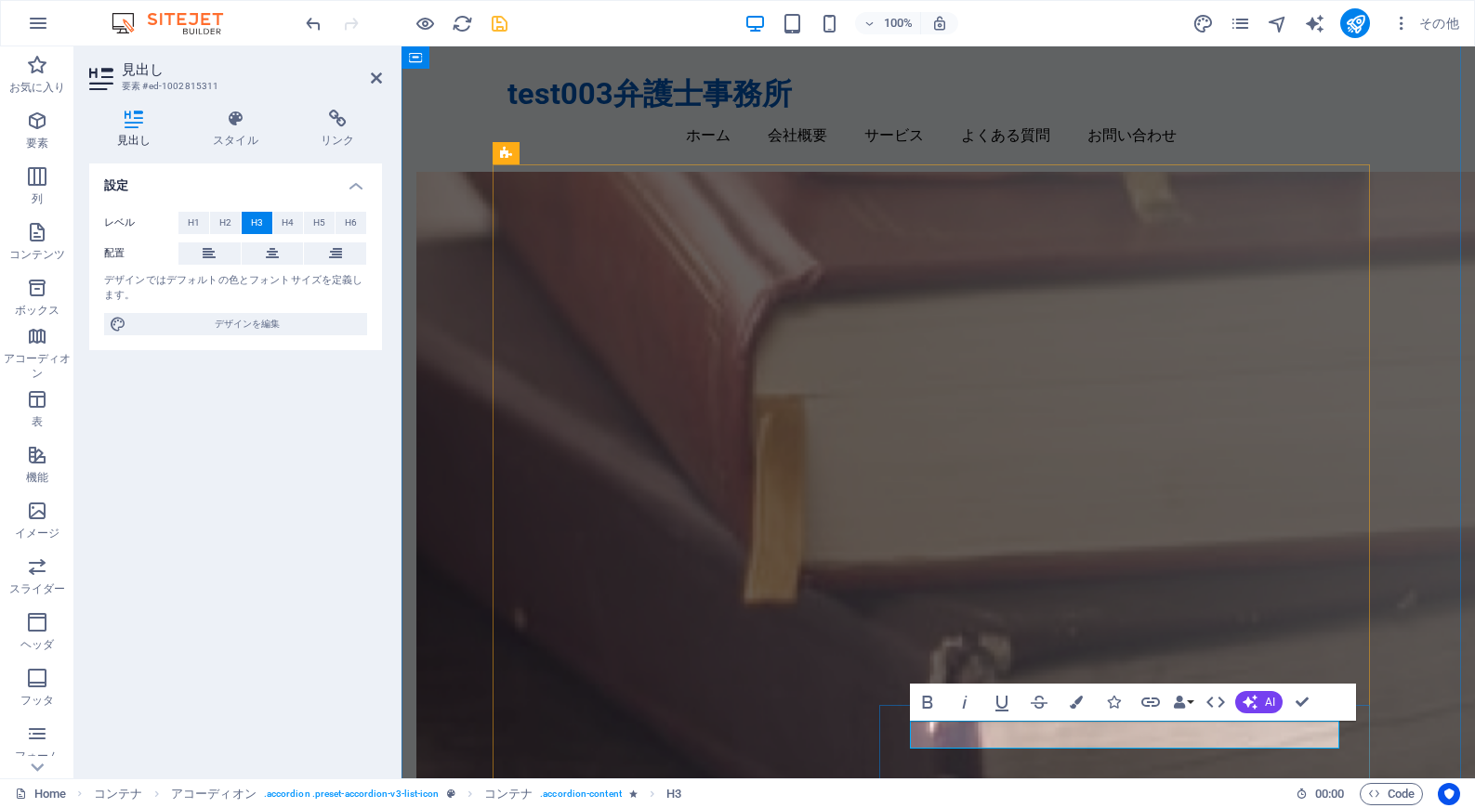
copy h3 "事故による損害請求"
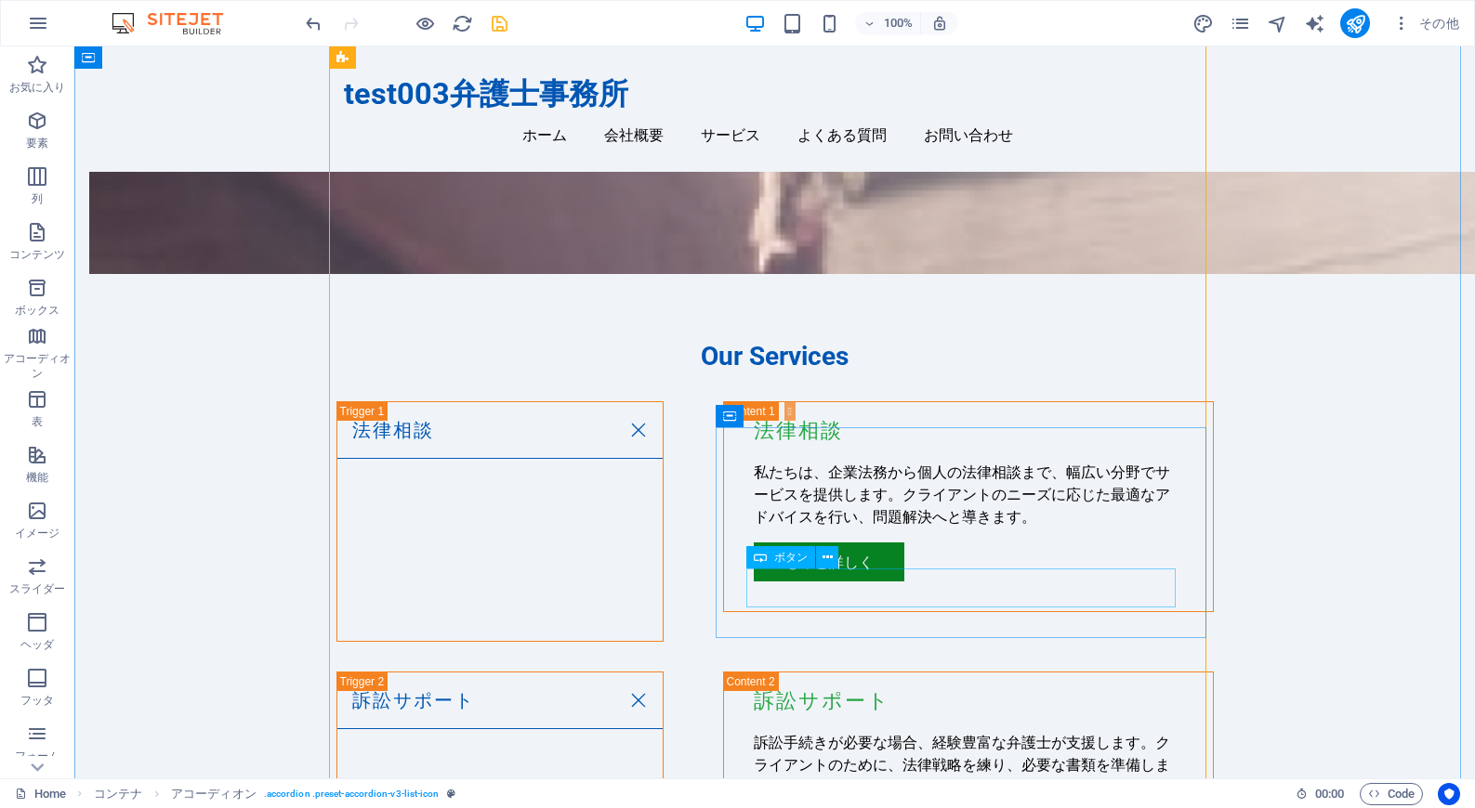
scroll to position [1646, 0]
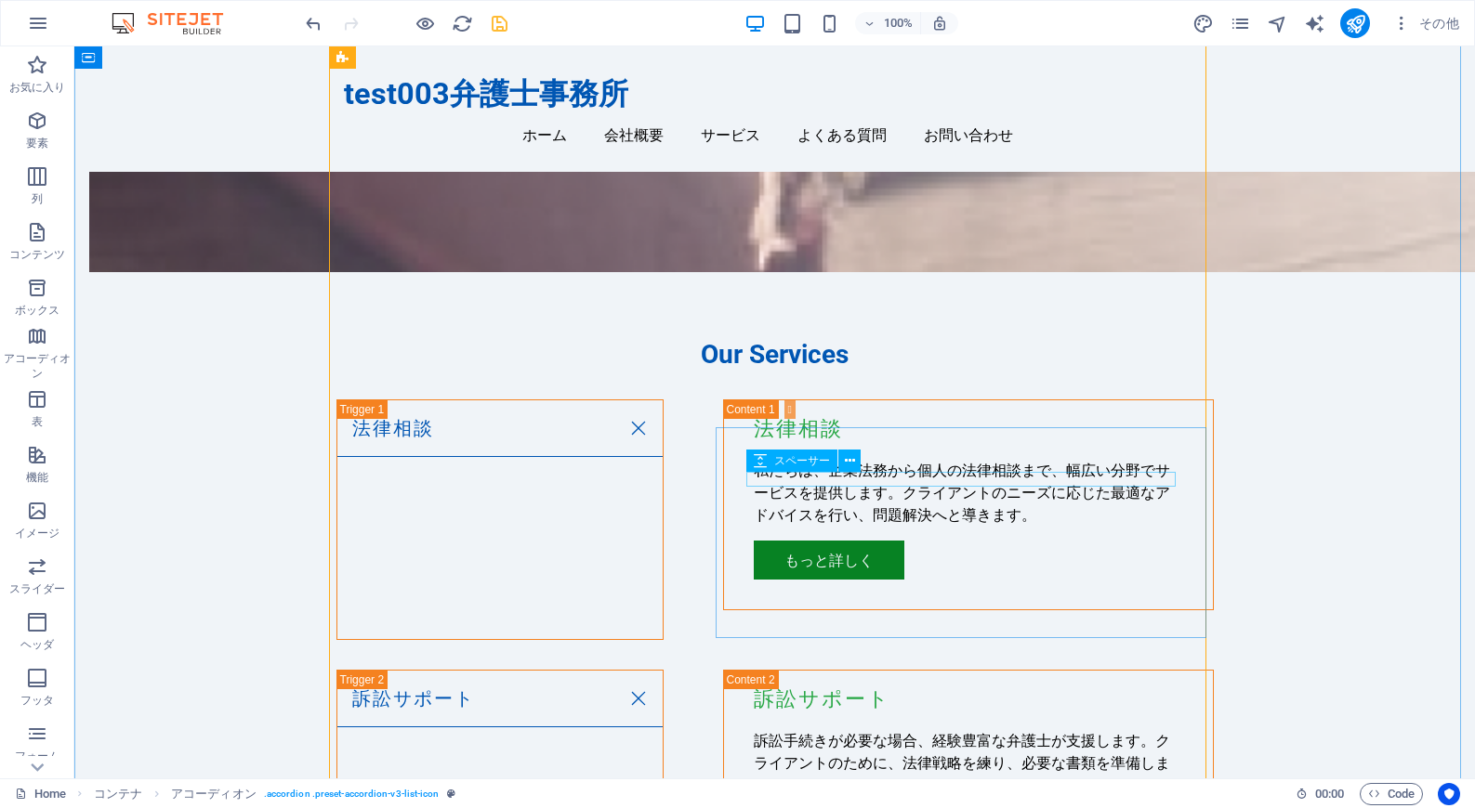
click at [813, 460] on span "スペーサー" at bounding box center [802, 460] width 56 height 11
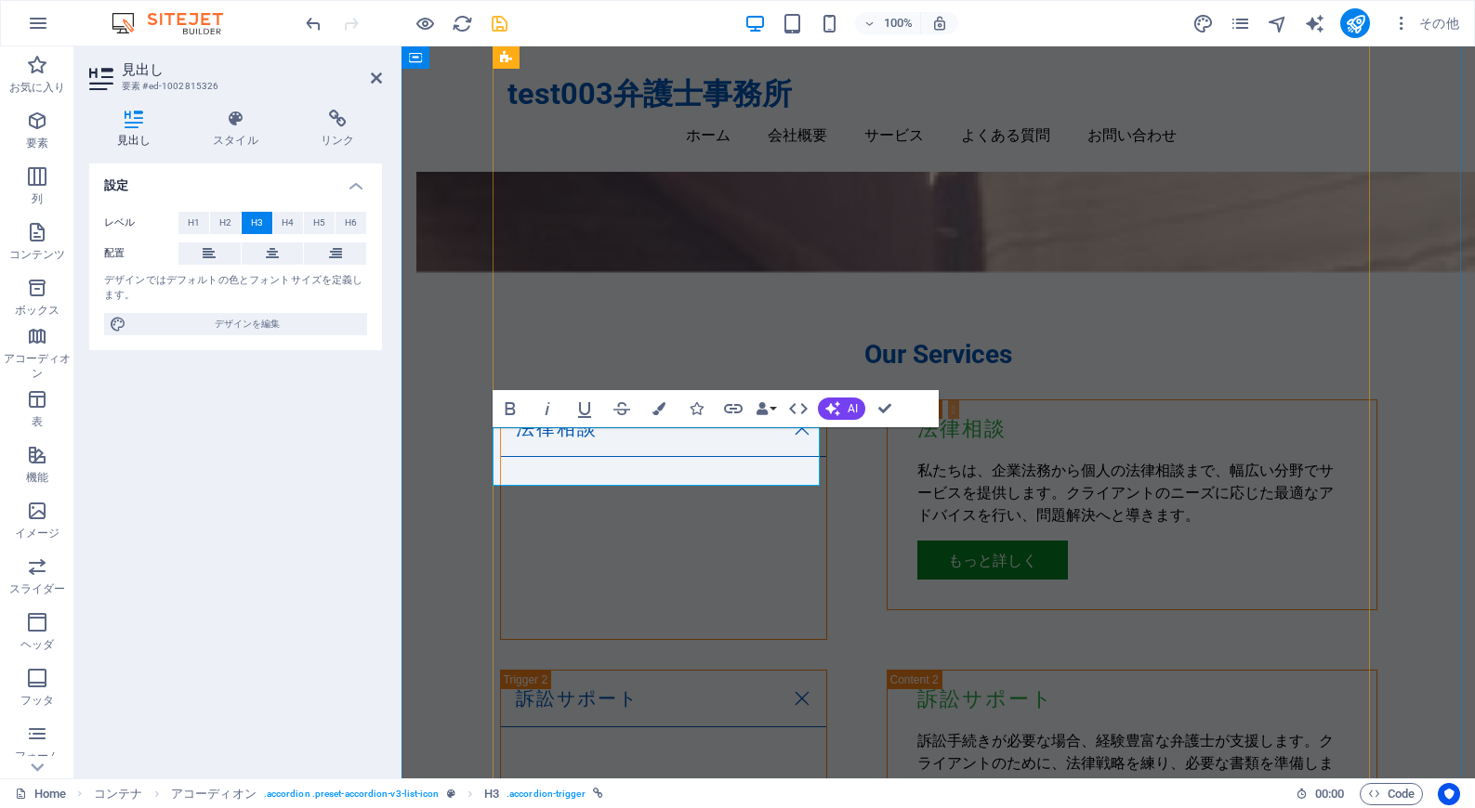
scroll to position [1745, 0]
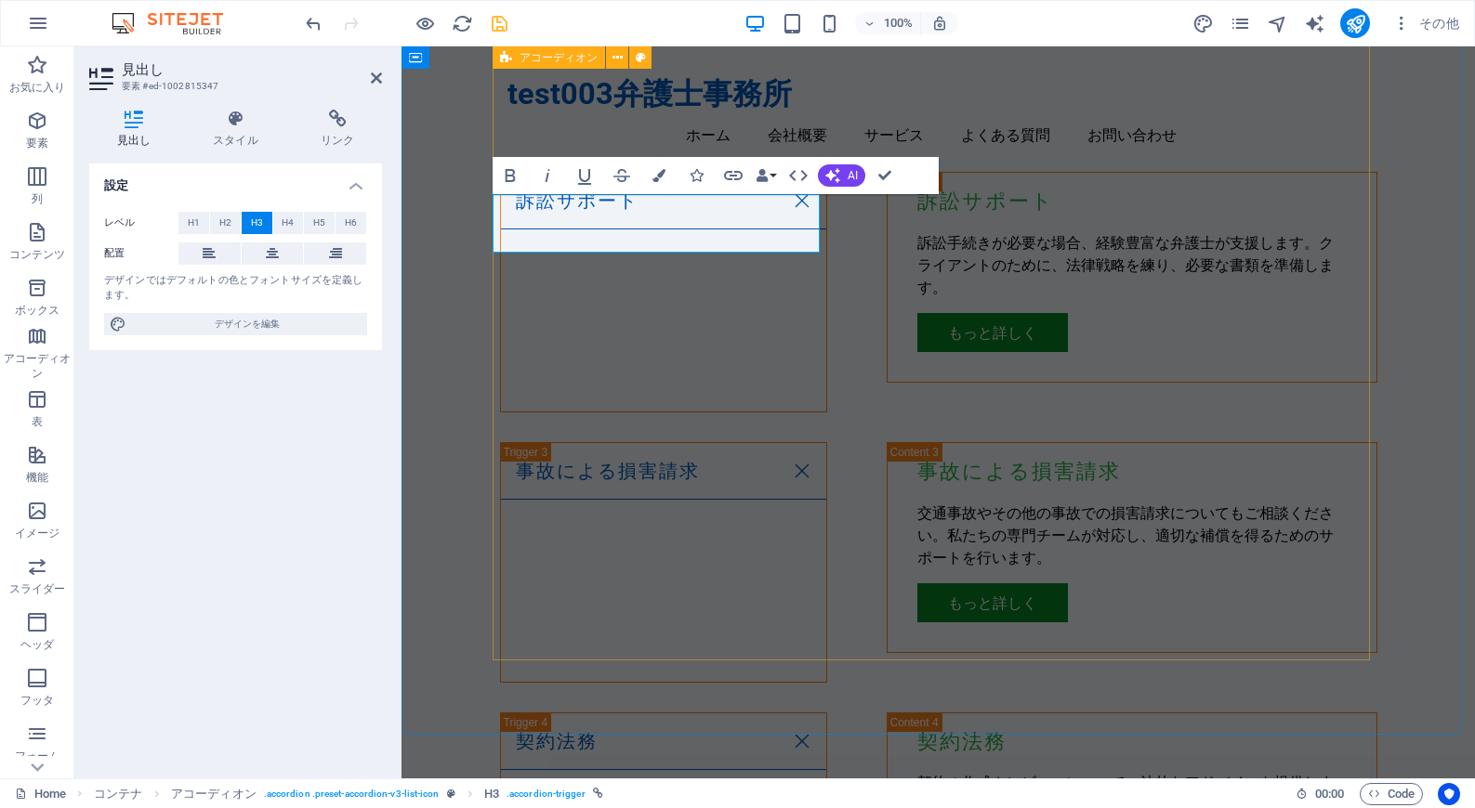
scroll to position [2150, 0]
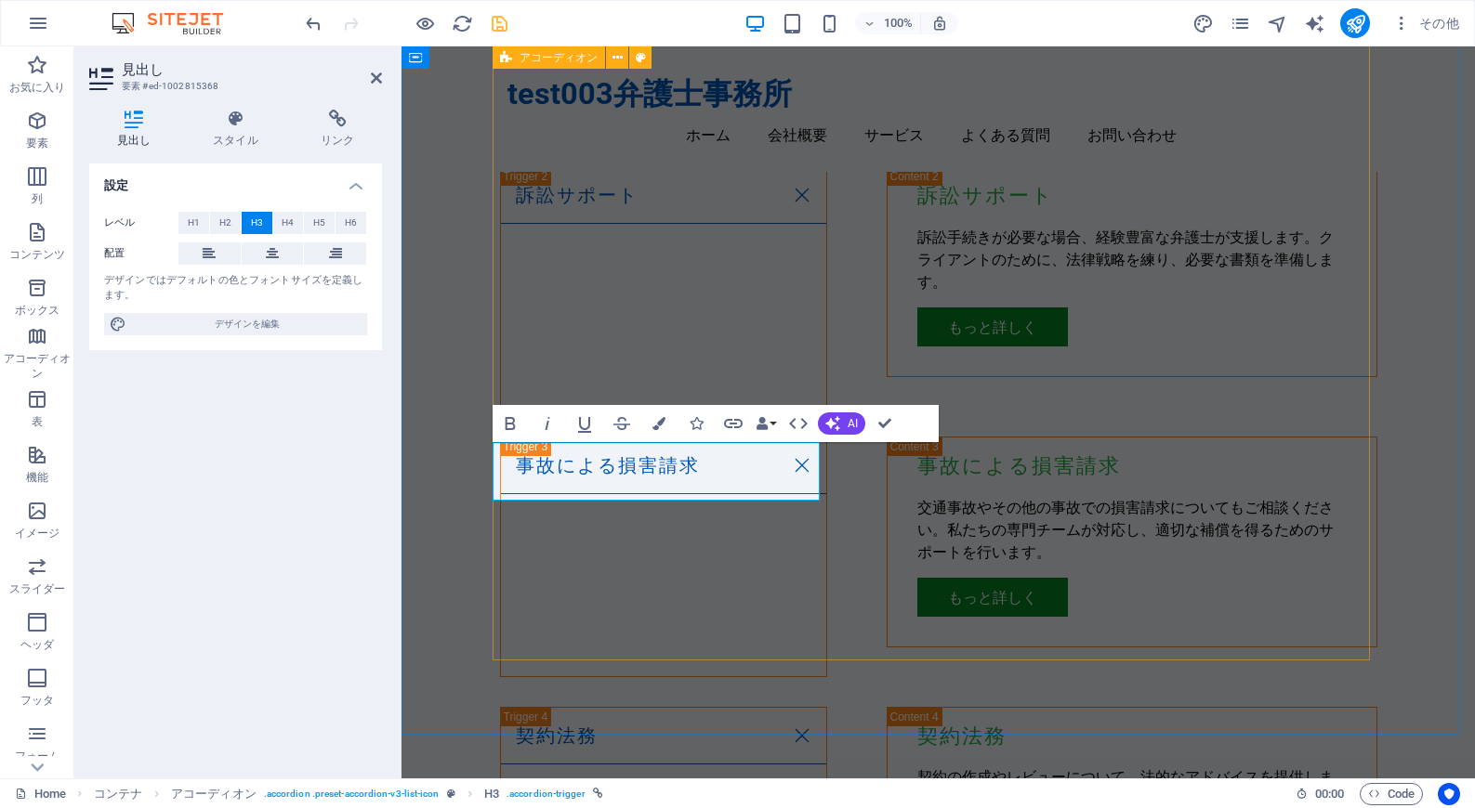
click at [658, 563] on div "法律相談 法律相談 私たちは、企業法務から個人の法律相談まで、幅広い分野でサービスを提供します。クライアントのニーズに応じた最適なアドバイスを行い、問題解決へ…" at bounding box center [938, 669] width 877 height 1547
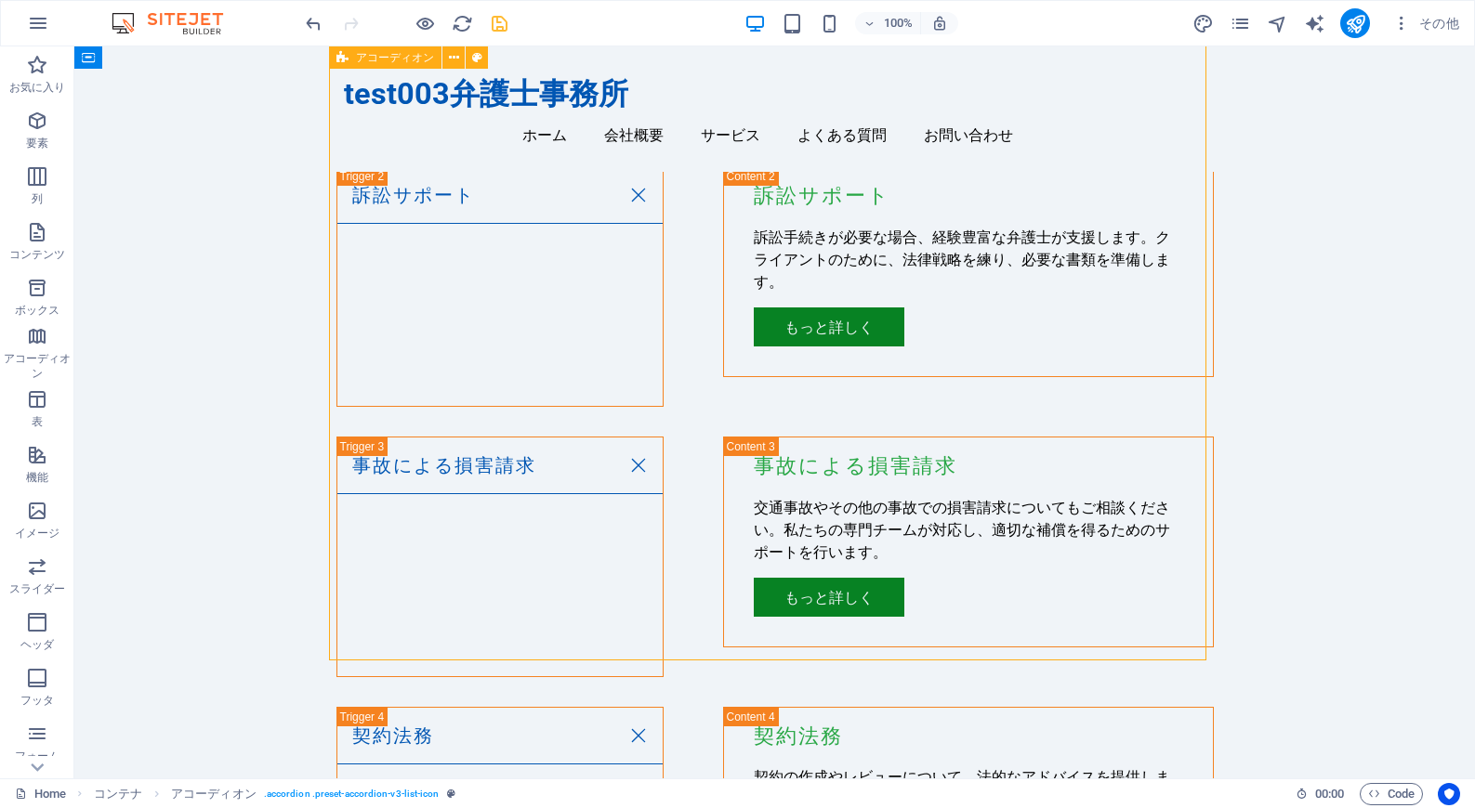
click at [479, 602] on div "法律相談 法律相談 私たちは、企業法務から個人の法律相談まで、幅広い分野でサービスを提供します。クライアントのニーズに応じた最適なアドバイスを行い、問題解決へ…" at bounding box center [774, 669] width 877 height 1547
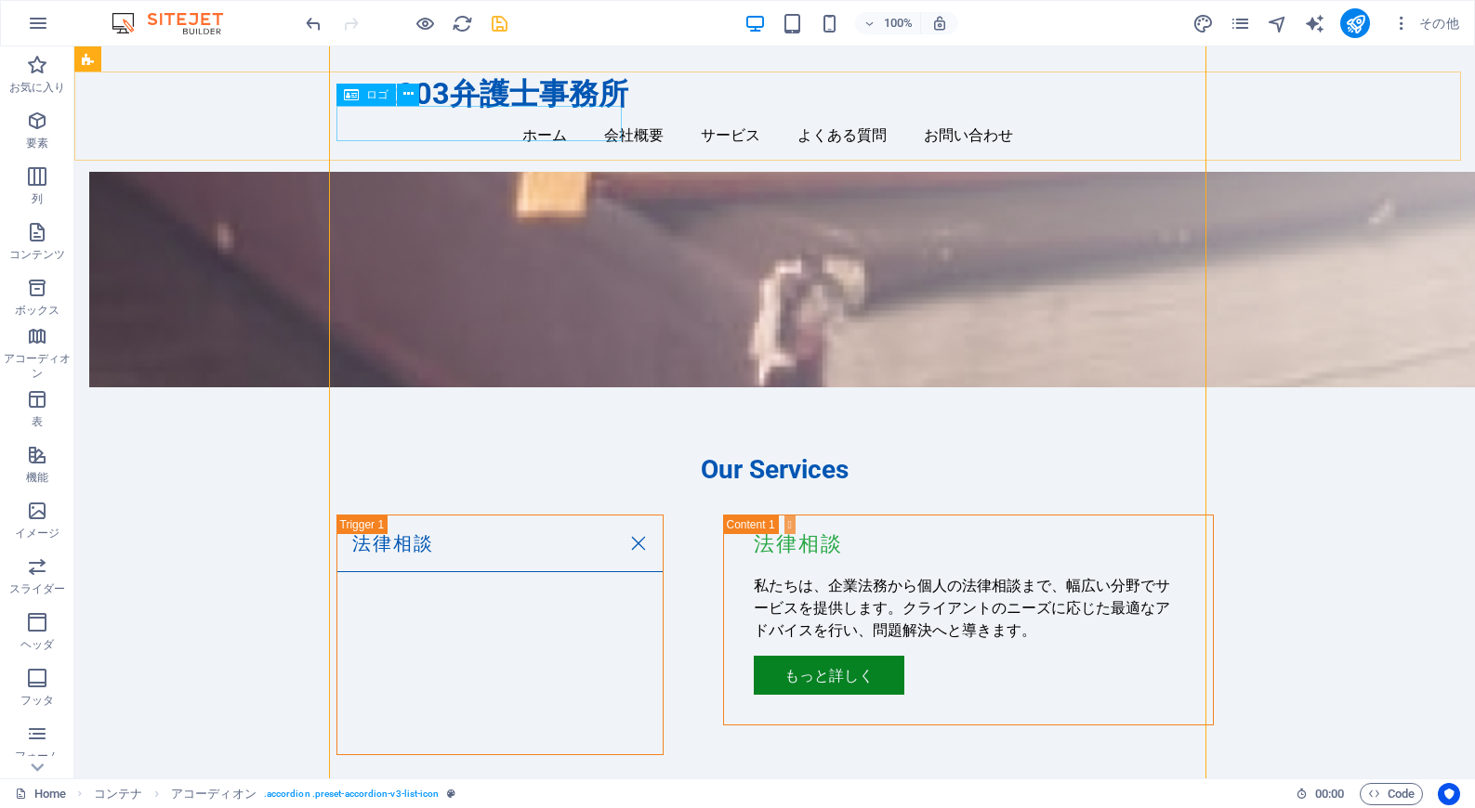
scroll to position [1524, 0]
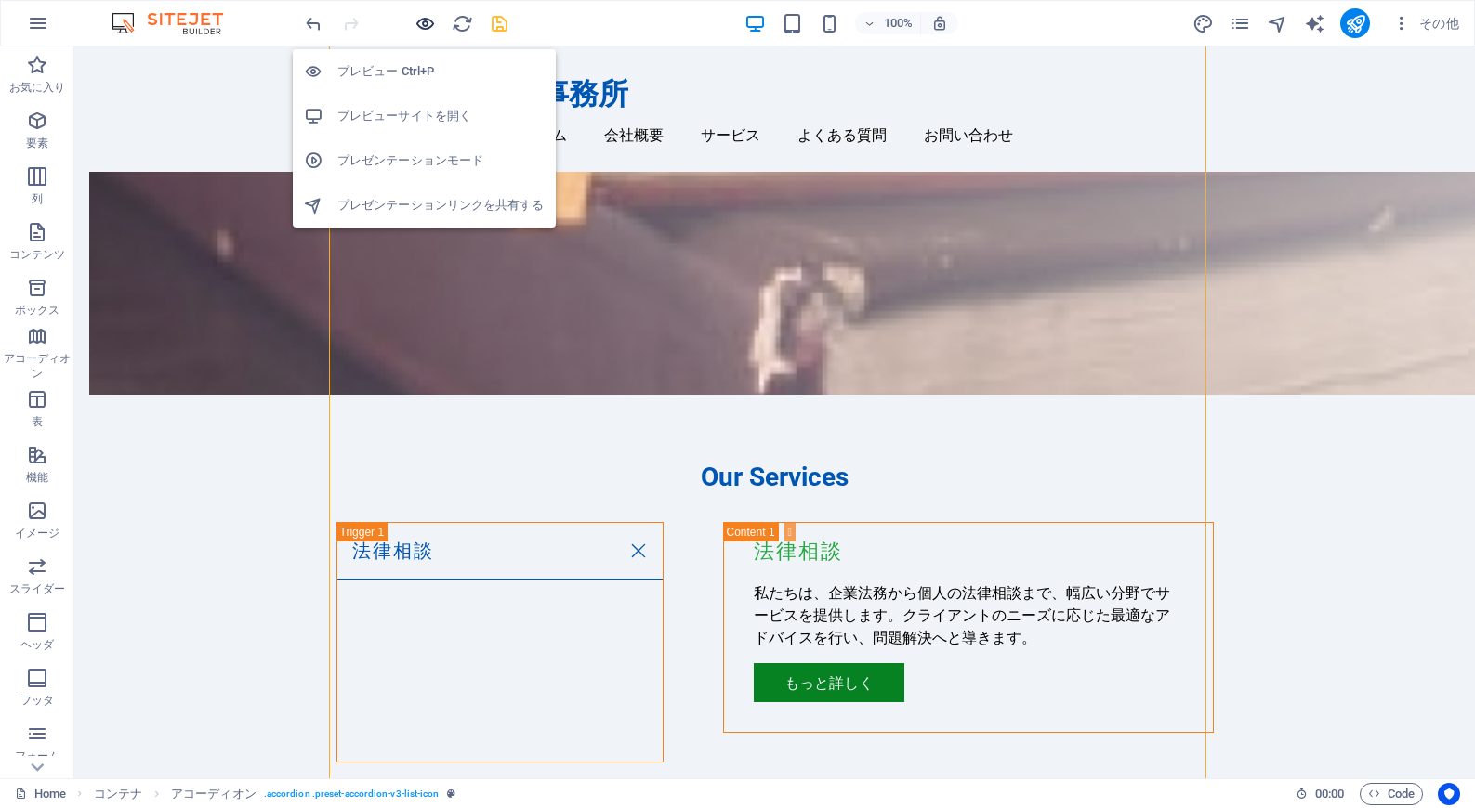
click at [432, 30] on icon "button" at bounding box center [424, 23] width 21 height 21
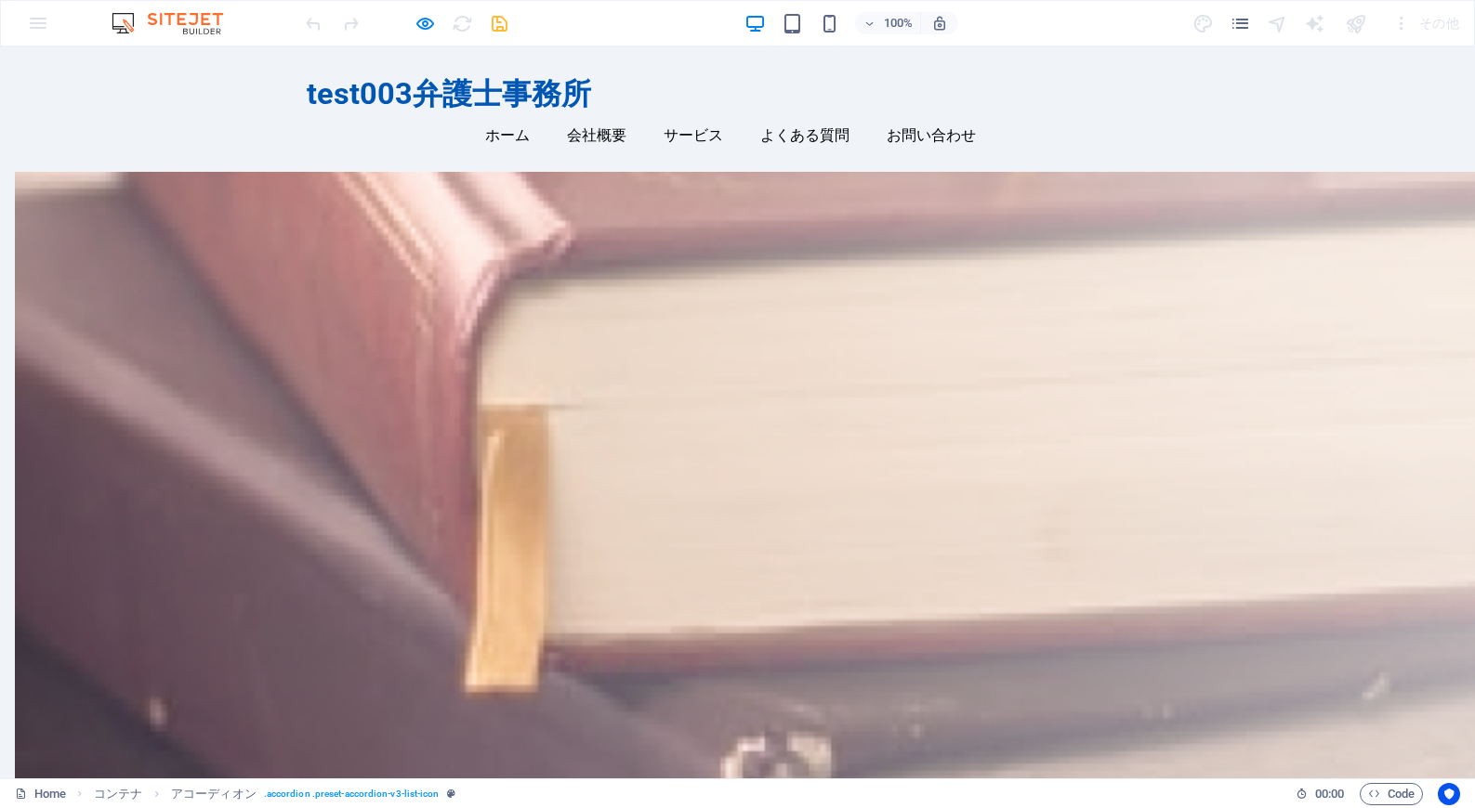
scroll to position [1066, 0]
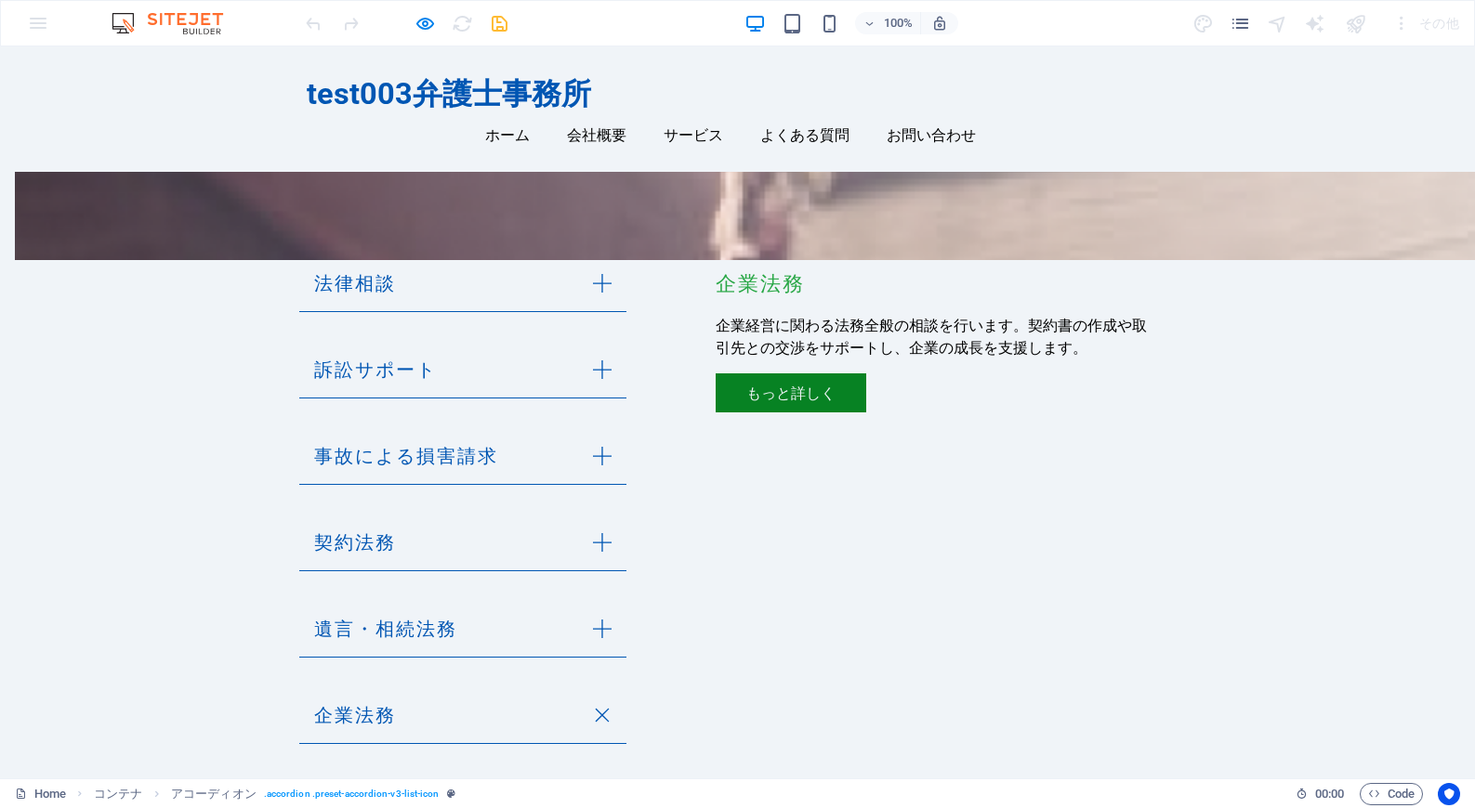
scroll to position [1658, 0]
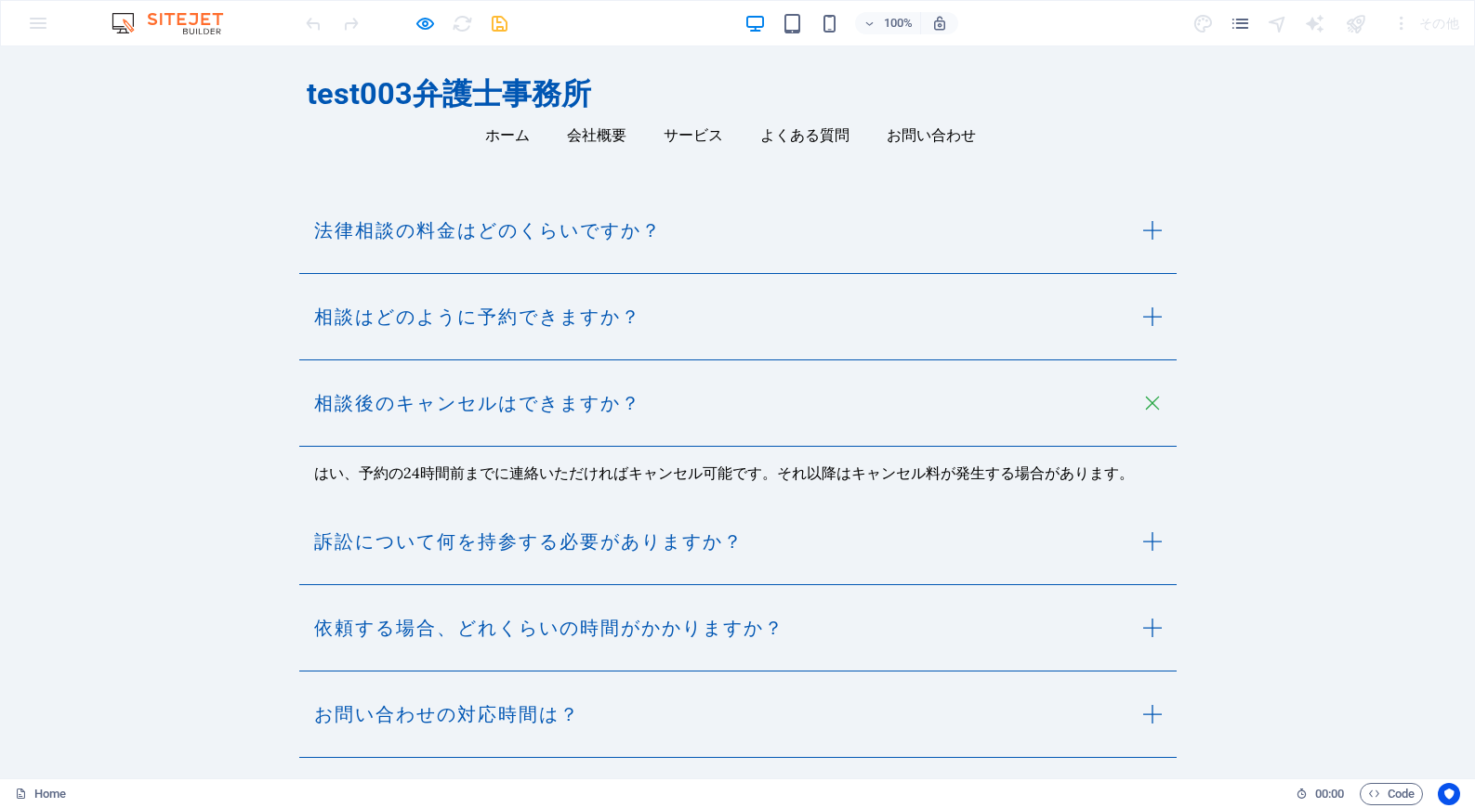
scroll to position [2425, 0]
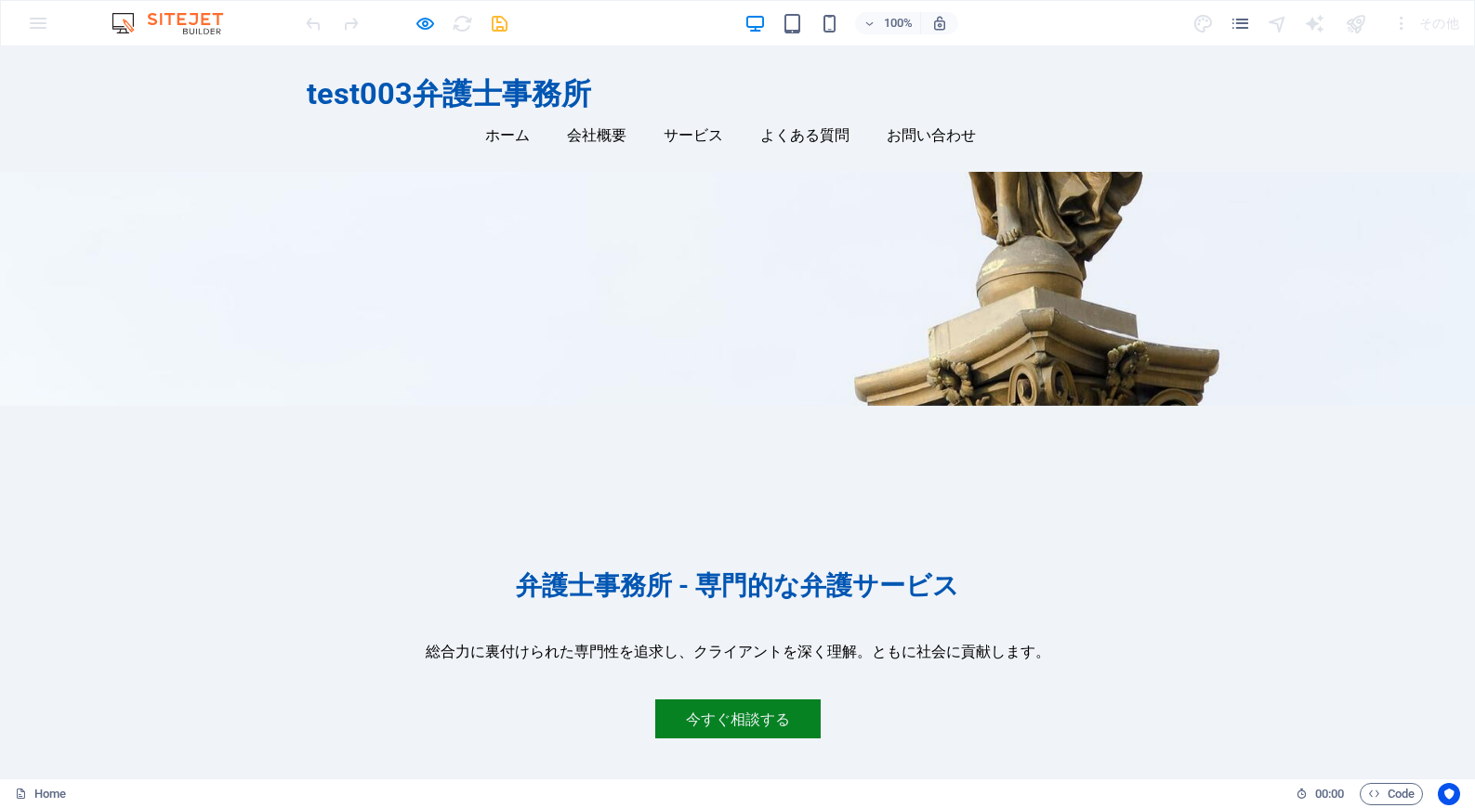
scroll to position [0, 0]
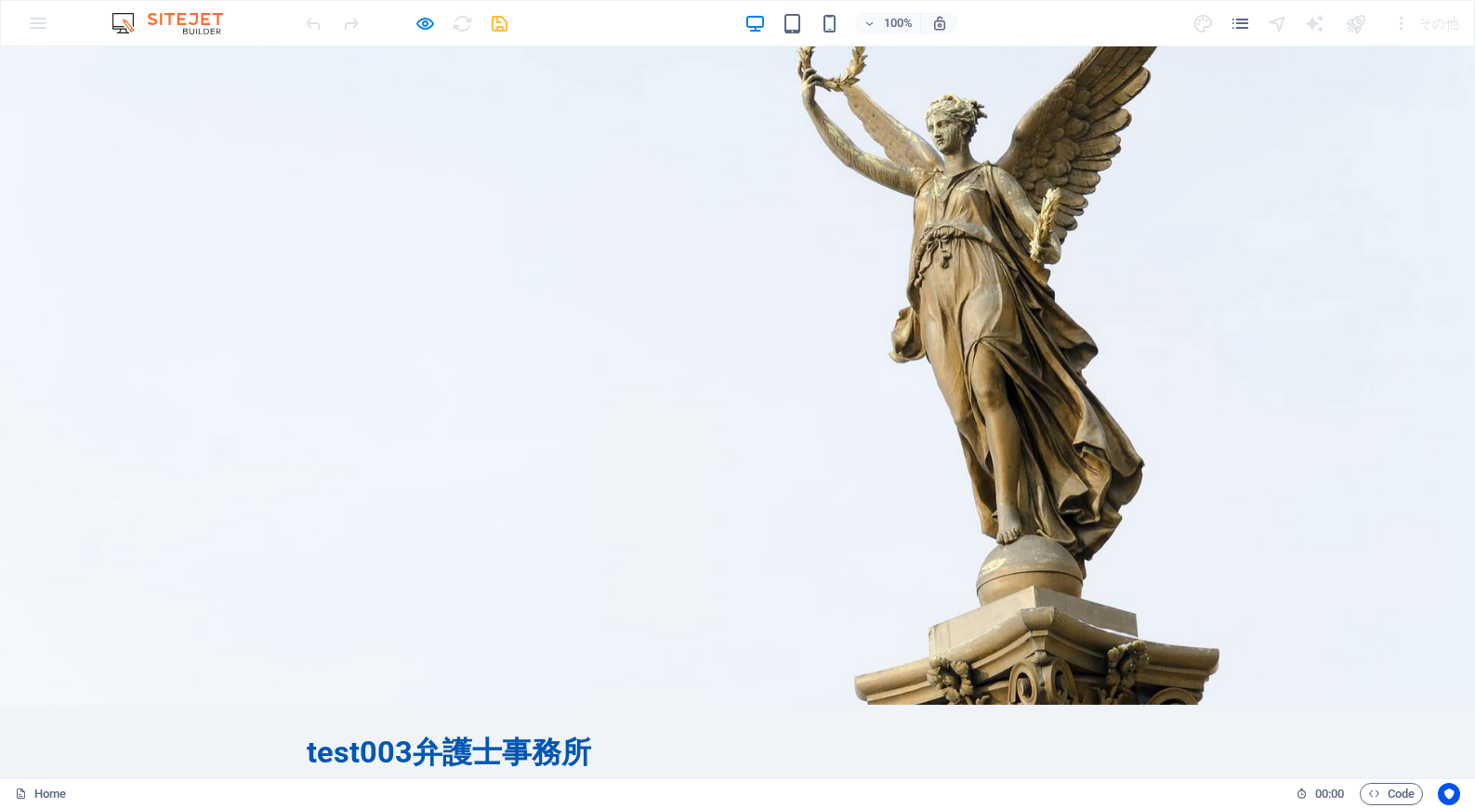
click at [1320, 705] on div "test003弁護士事務所 ホーム 会社概要 サービス よくある質問 お問い合わせ Menu" at bounding box center [737, 767] width 1475 height 125
click at [1344, 27] on div at bounding box center [1355, 23] width 30 height 30
click at [434, 30] on icon "button" at bounding box center [424, 23] width 21 height 21
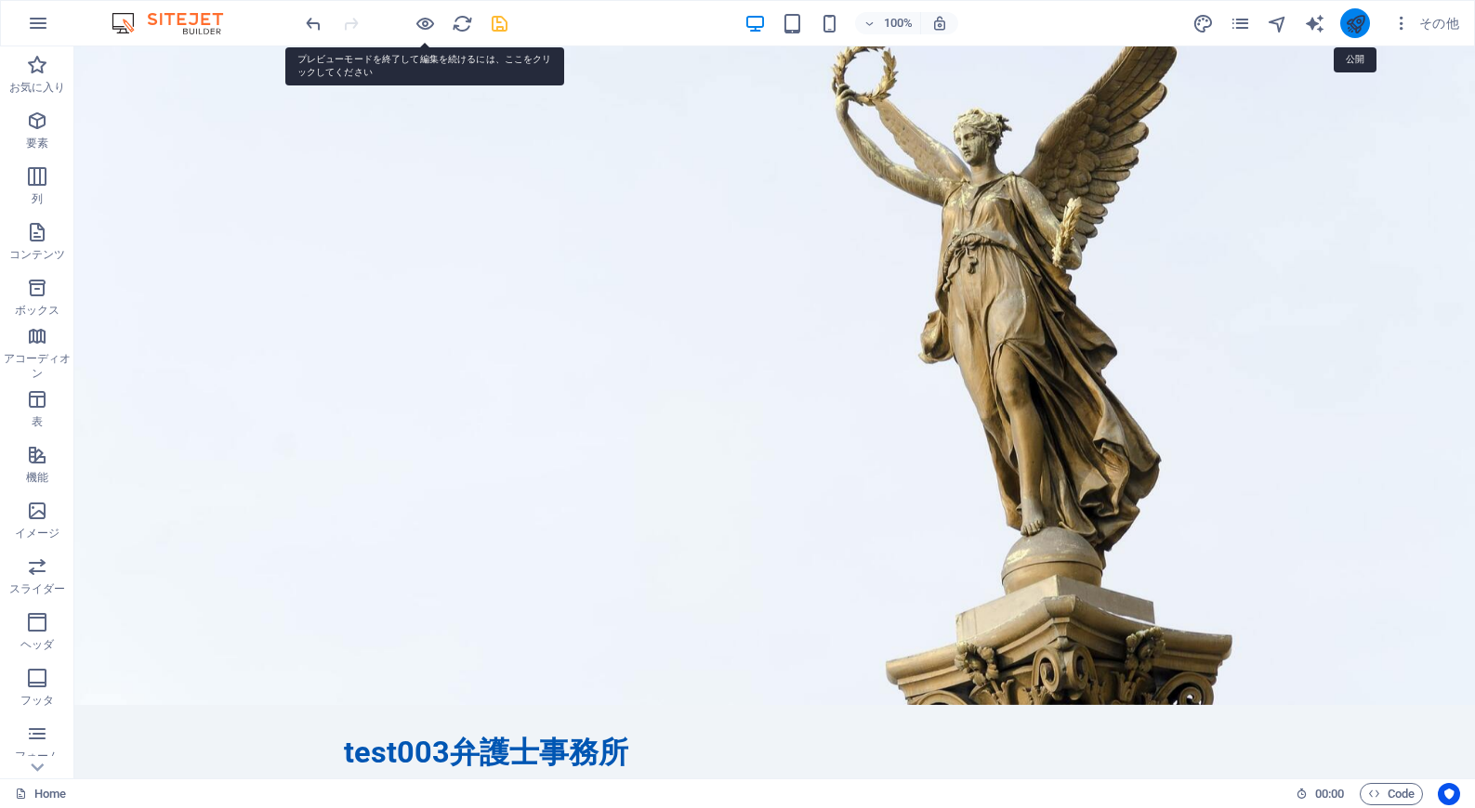
click at [1348, 23] on icon "publish" at bounding box center [1355, 23] width 21 height 21
checkbox input "false"
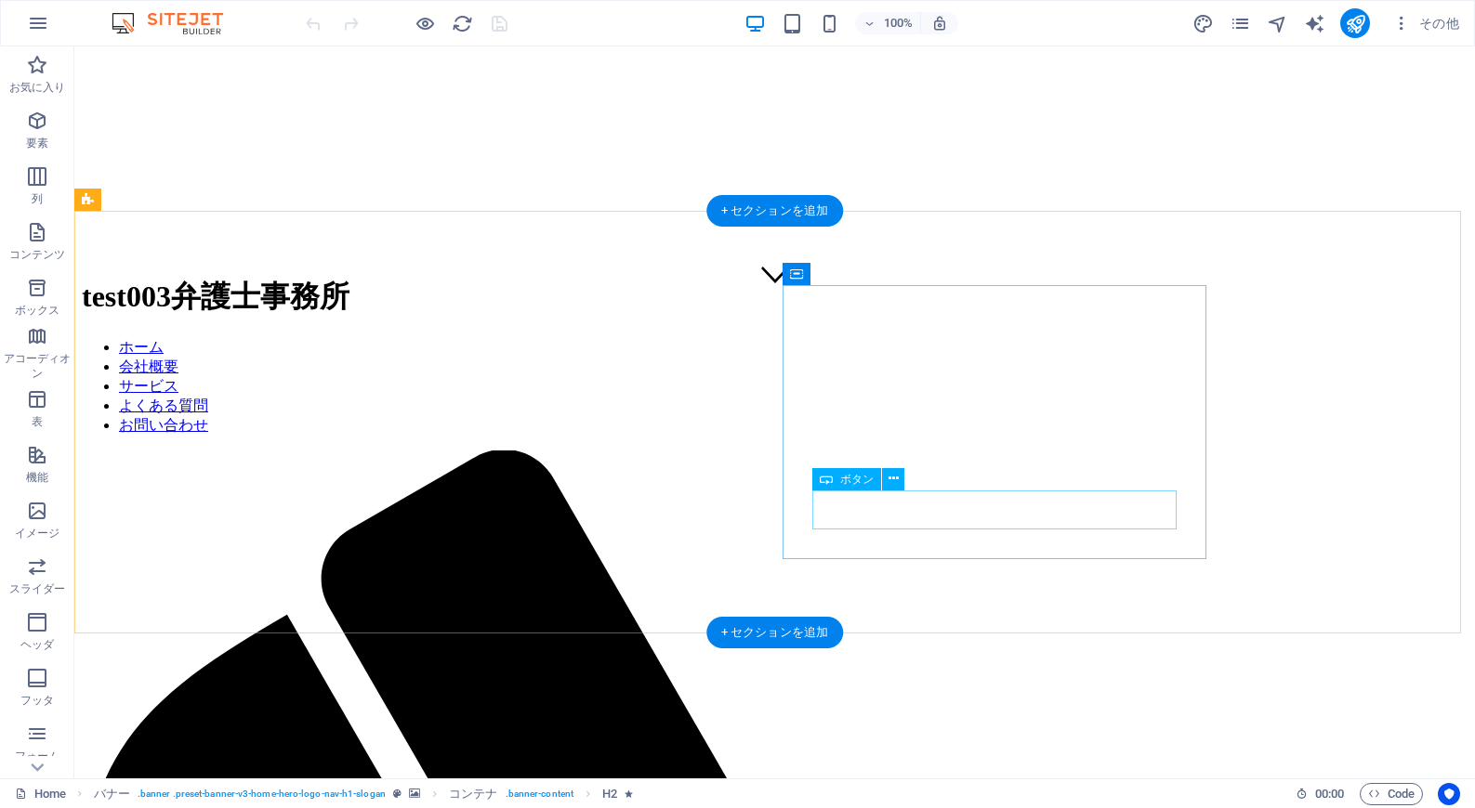
scroll to position [578, 0]
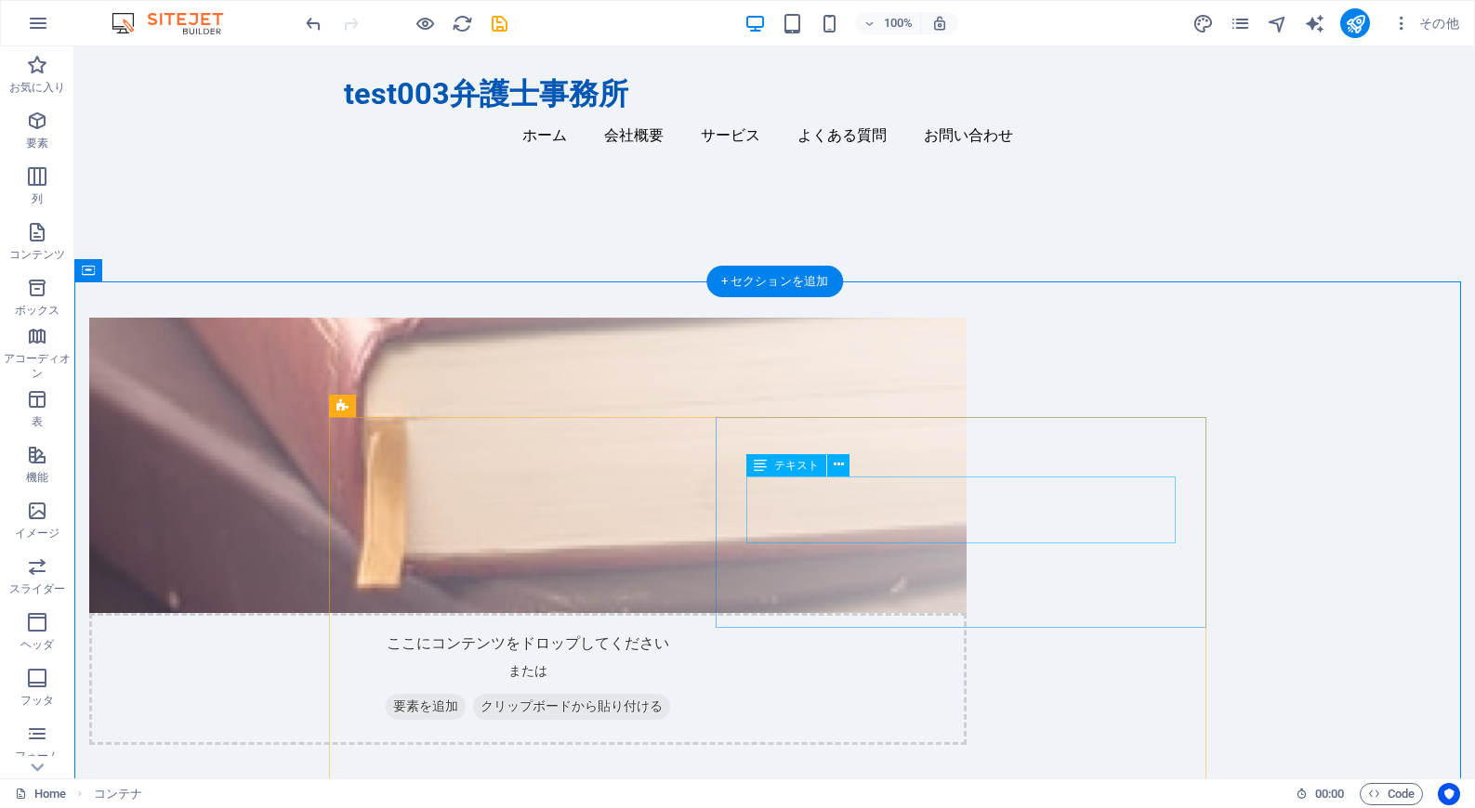
scroll to position [870, 0]
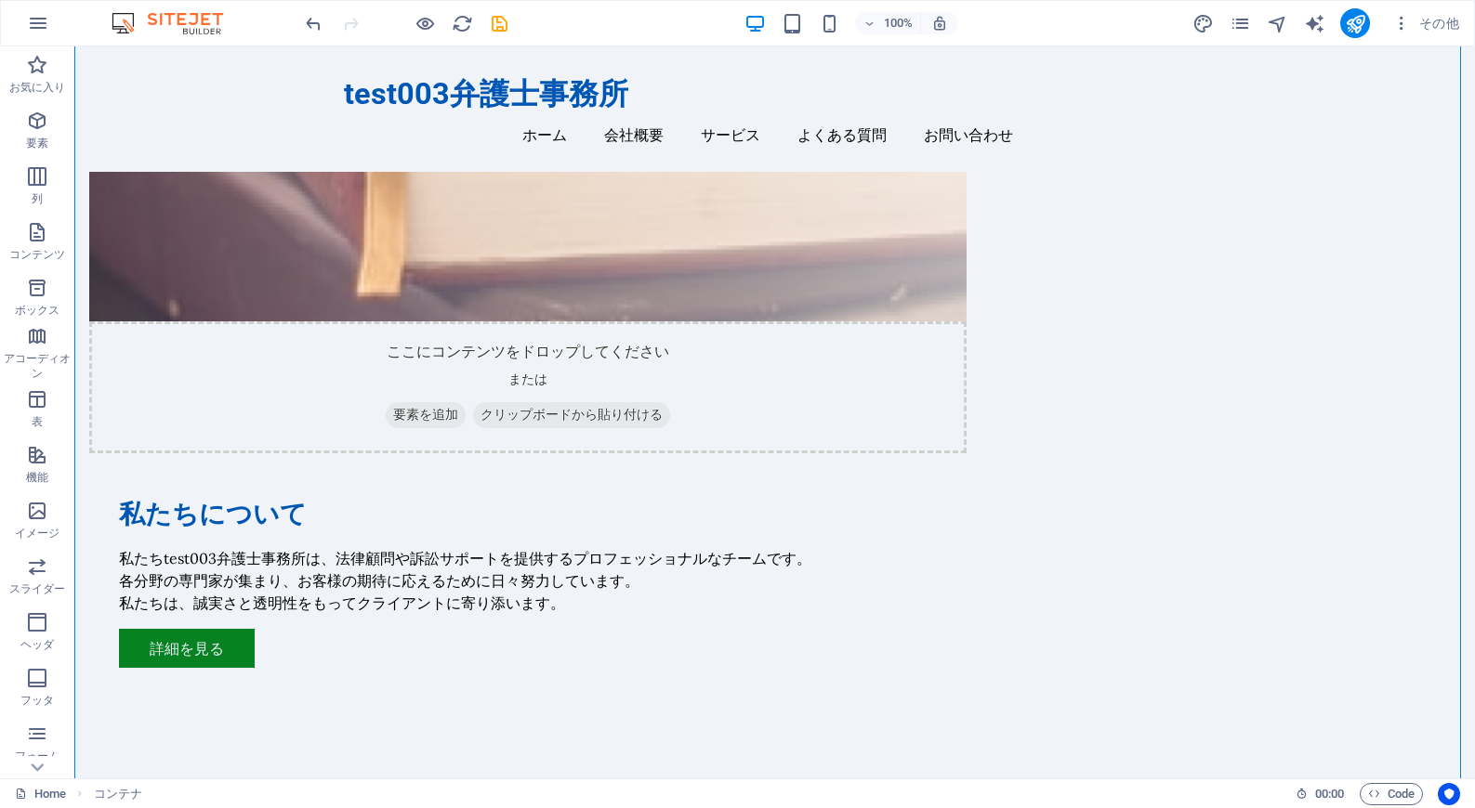
scroll to position [1163, 0]
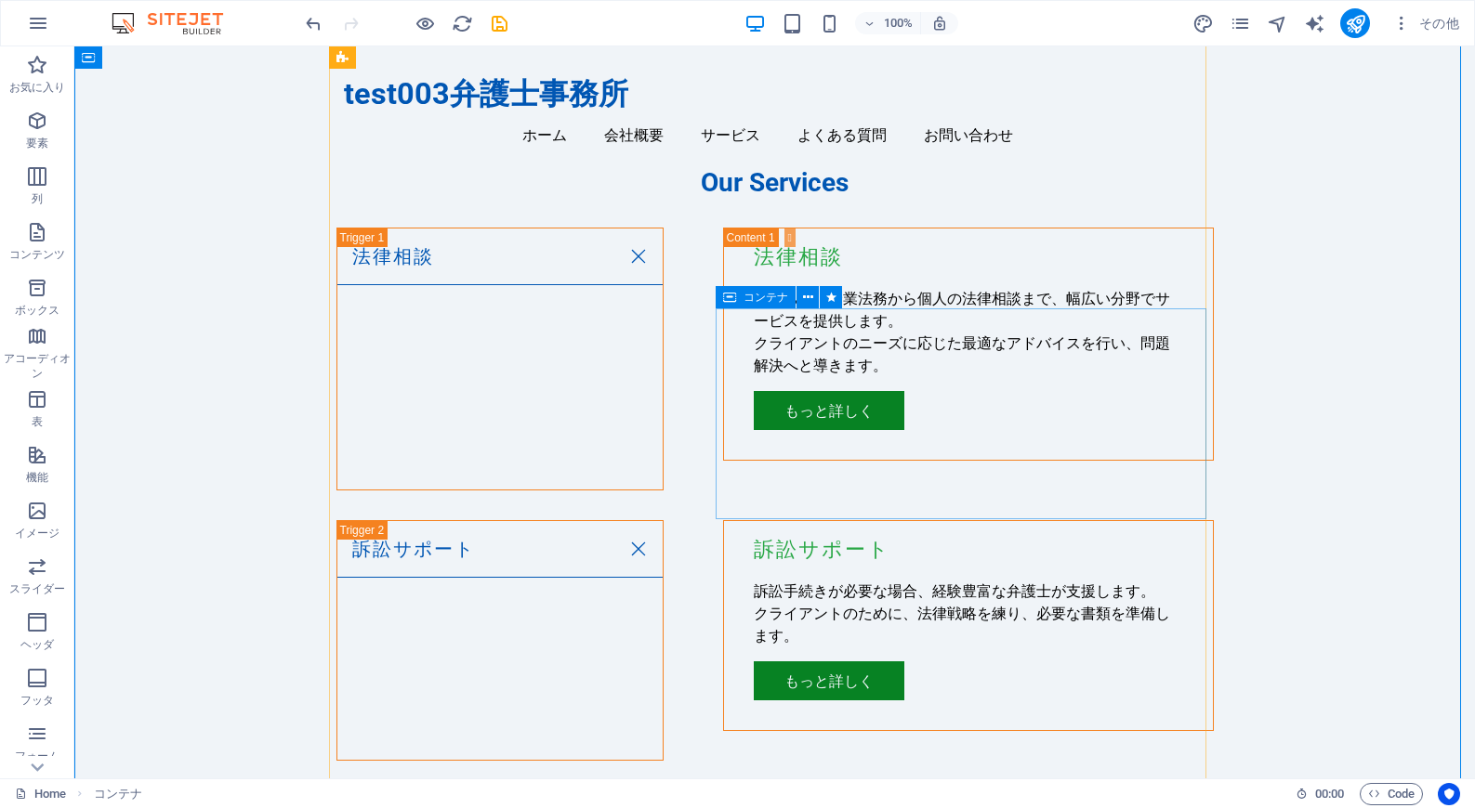
scroll to position [1842, 0]
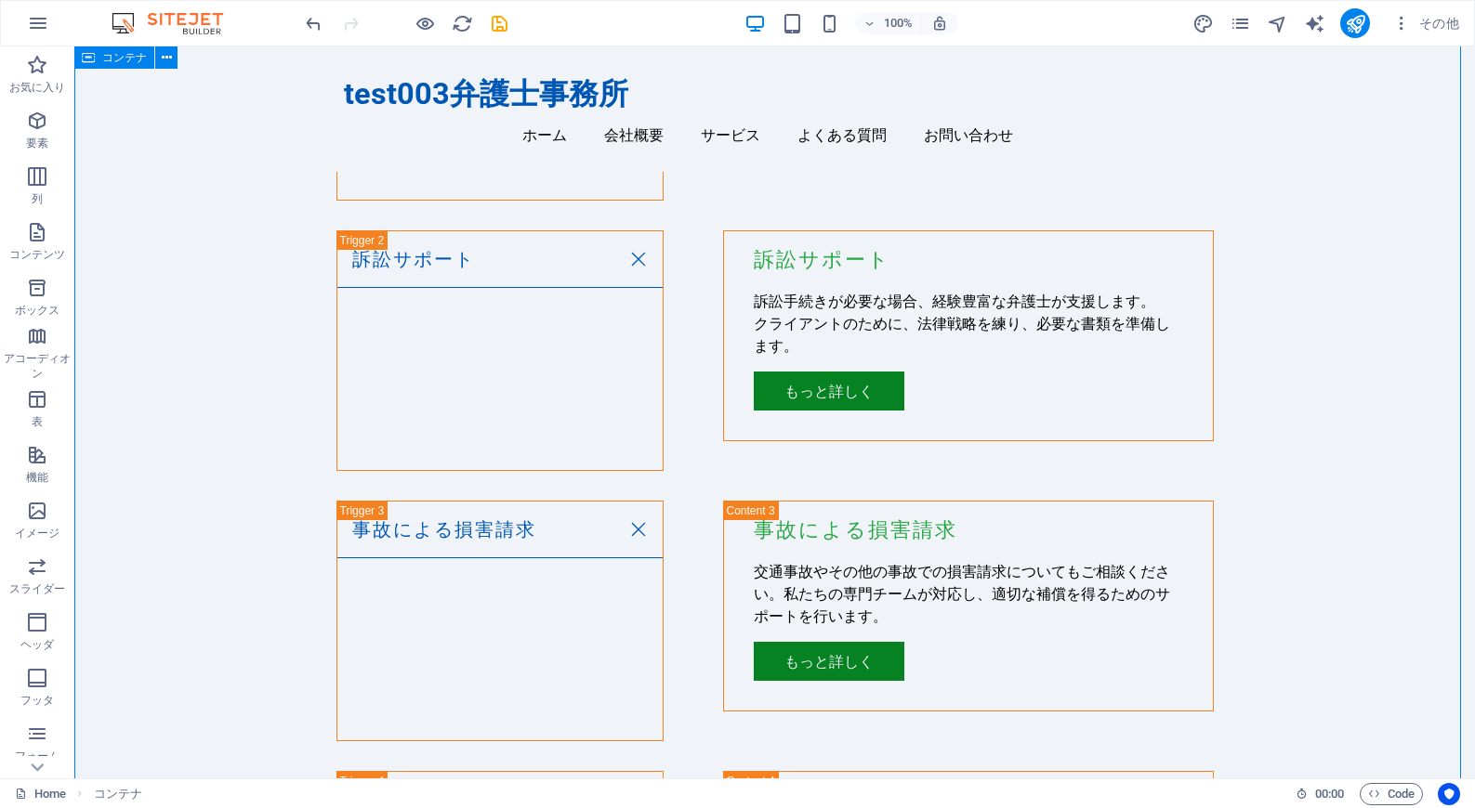
scroll to position [2215, 0]
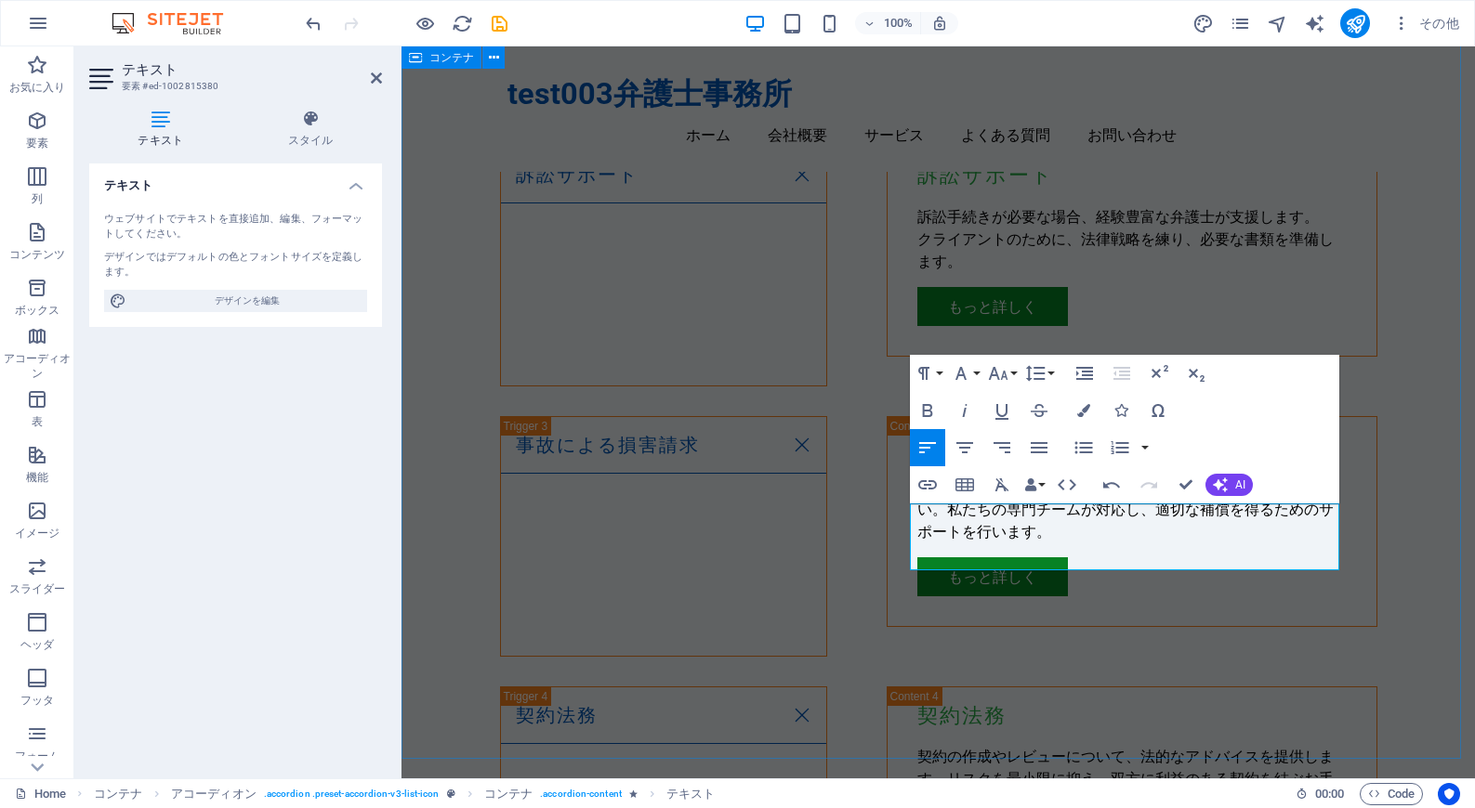
click at [1401, 639] on div "Our Services 法律相談 法律相談 私たちは、企業法務から個人の法律相談まで、幅広い分野でサービスを提供します。 クライアントのニーズに応じた最適な…" at bounding box center [937, 630] width 1073 height 1824
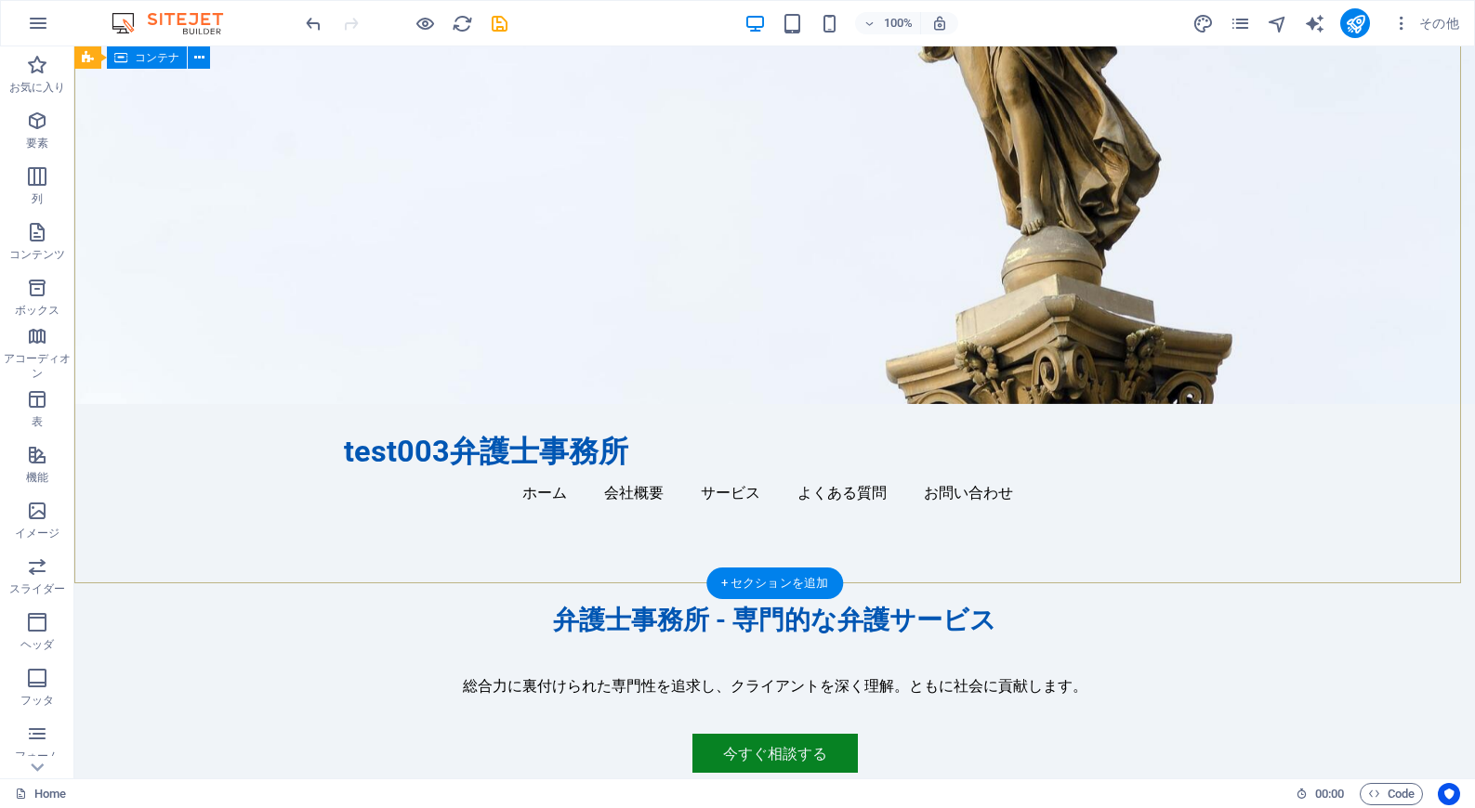
scroll to position [0, 0]
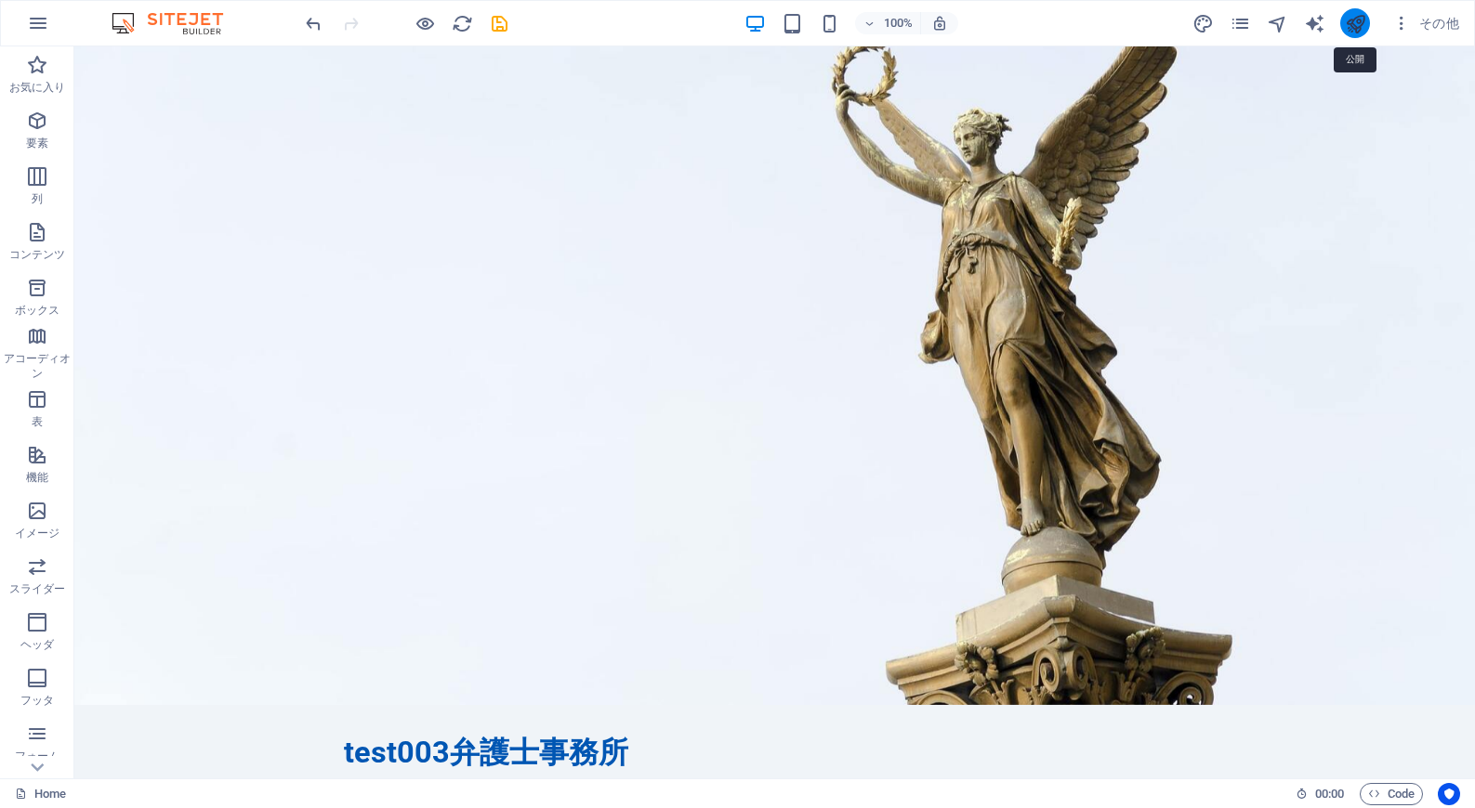
click at [1351, 26] on icon "publish" at bounding box center [1355, 23] width 21 height 21
checkbox input "false"
